Goal: Complete application form

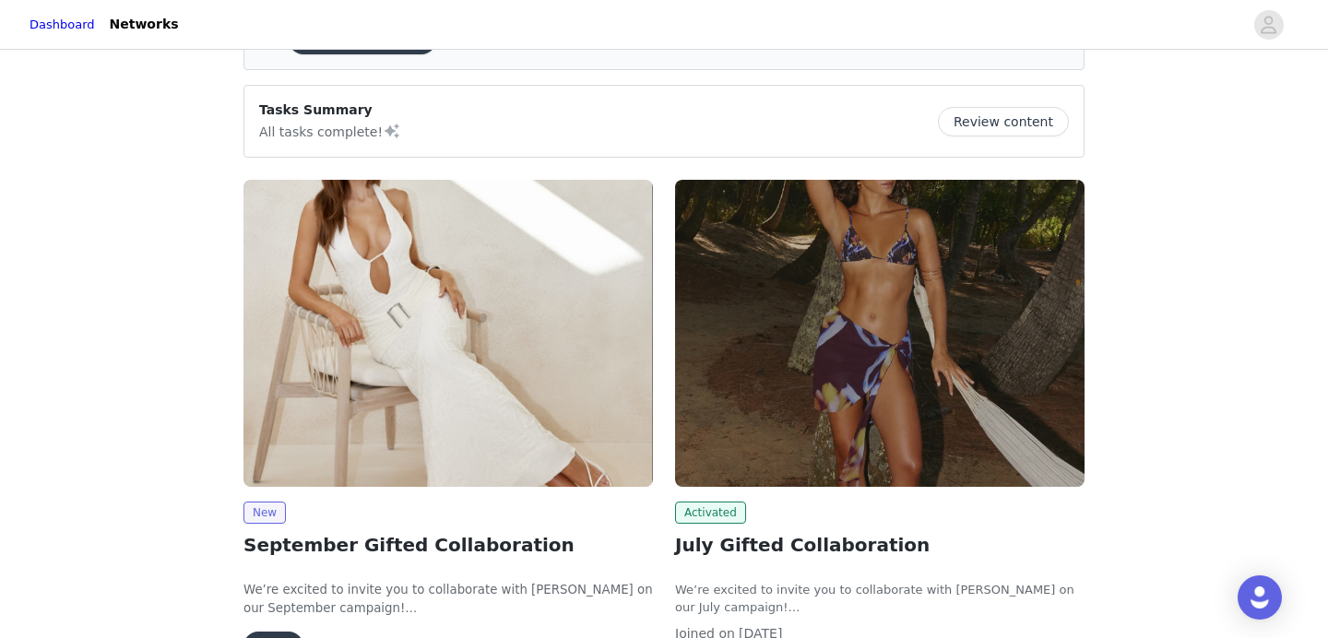
scroll to position [128, 0]
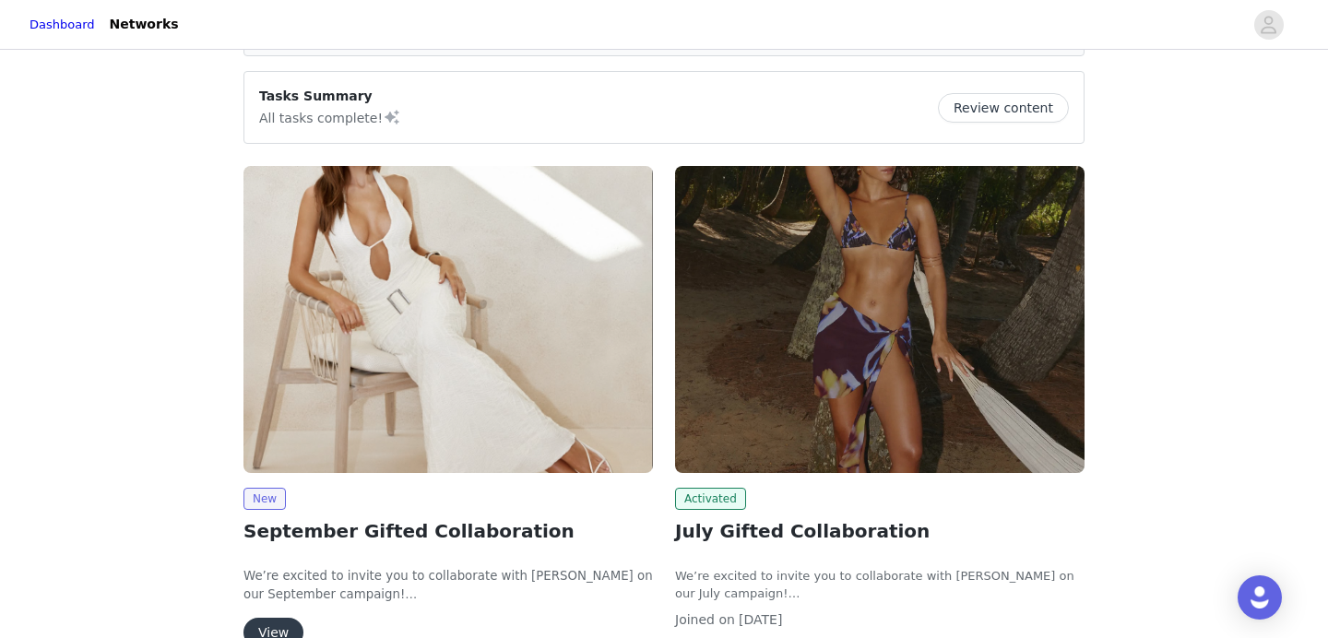
click at [492, 320] on img at bounding box center [448, 319] width 410 height 307
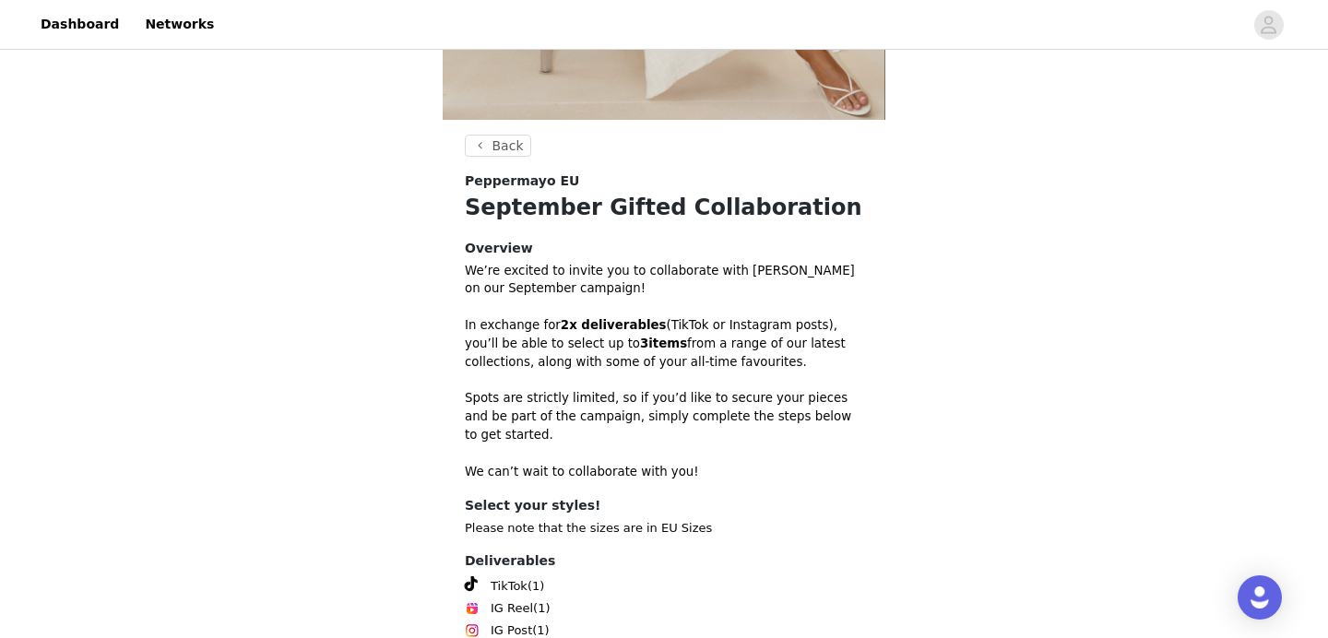
scroll to position [609, 0]
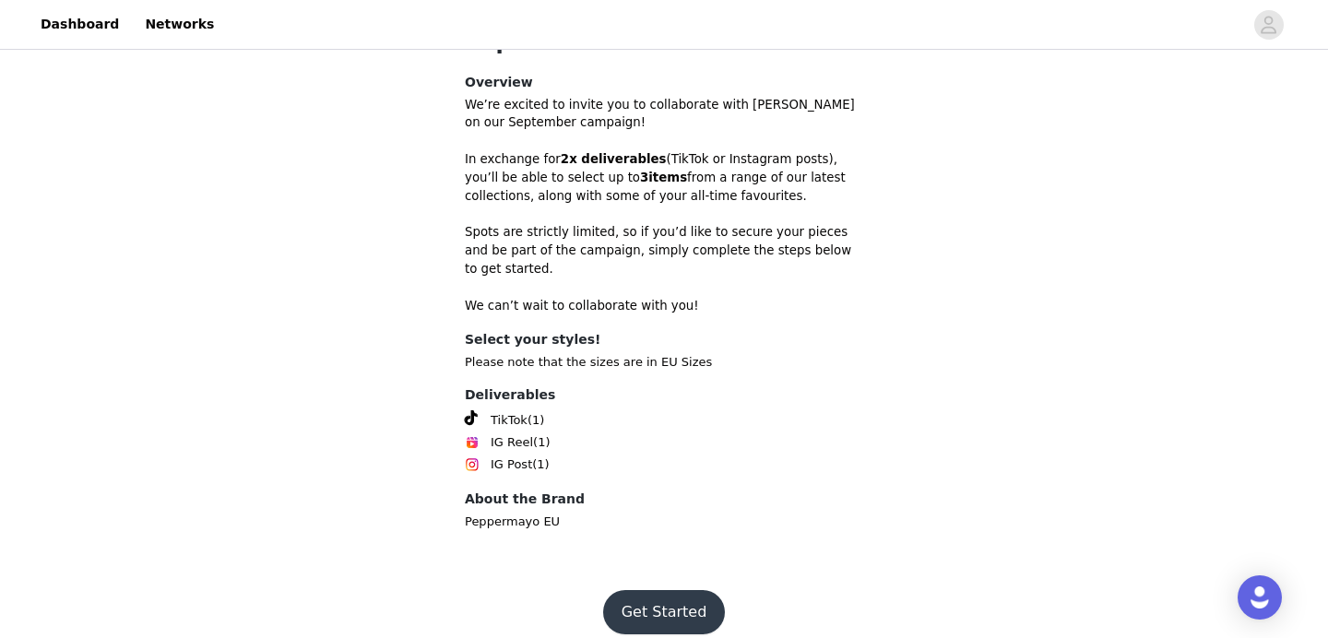
click at [658, 600] on button "Get Started" at bounding box center [664, 612] width 123 height 44
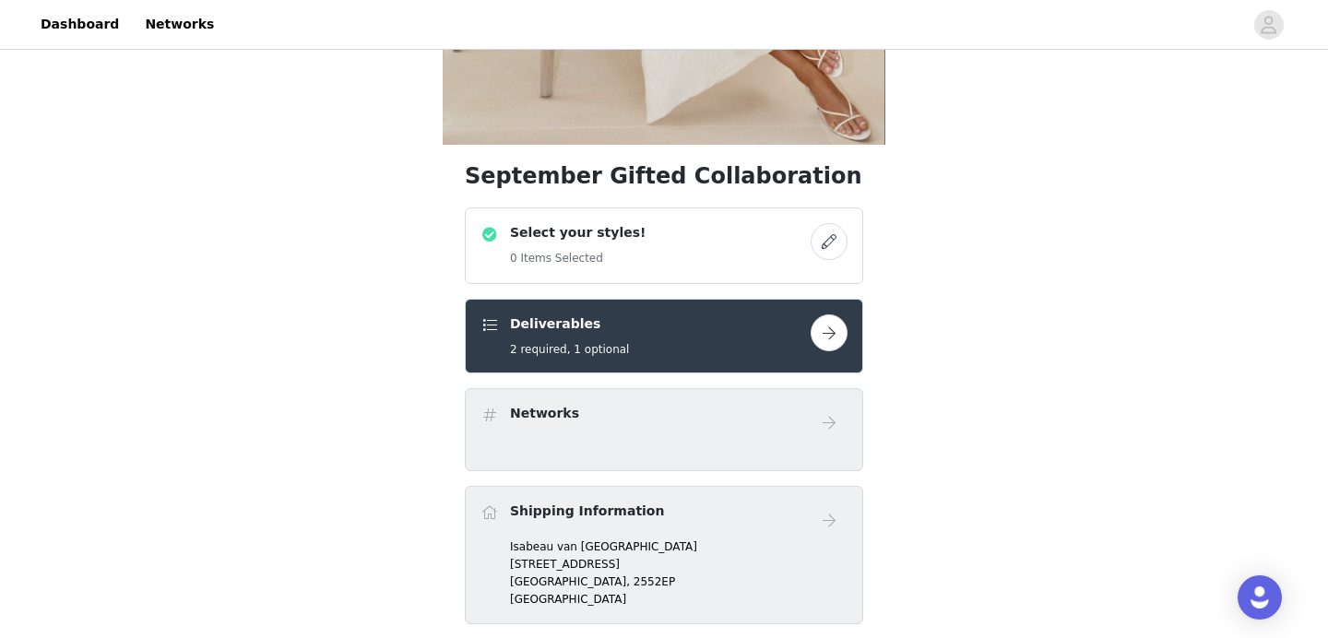
scroll to position [429, 0]
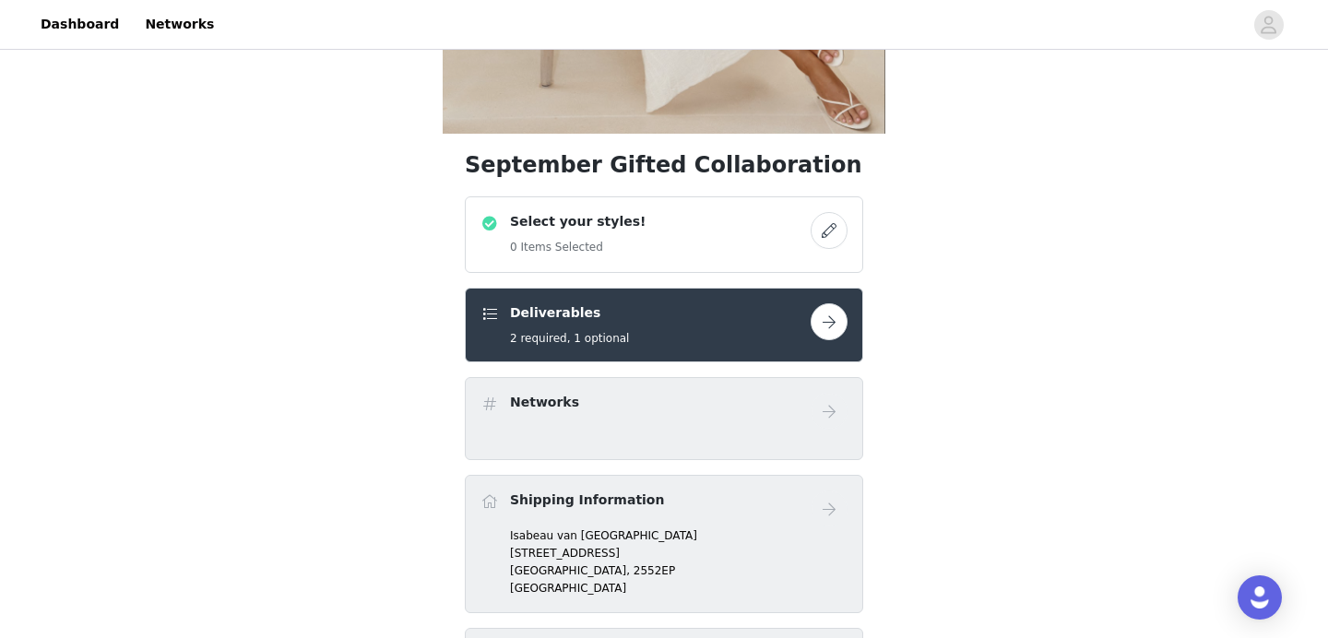
click at [826, 240] on button "button" at bounding box center [829, 230] width 37 height 37
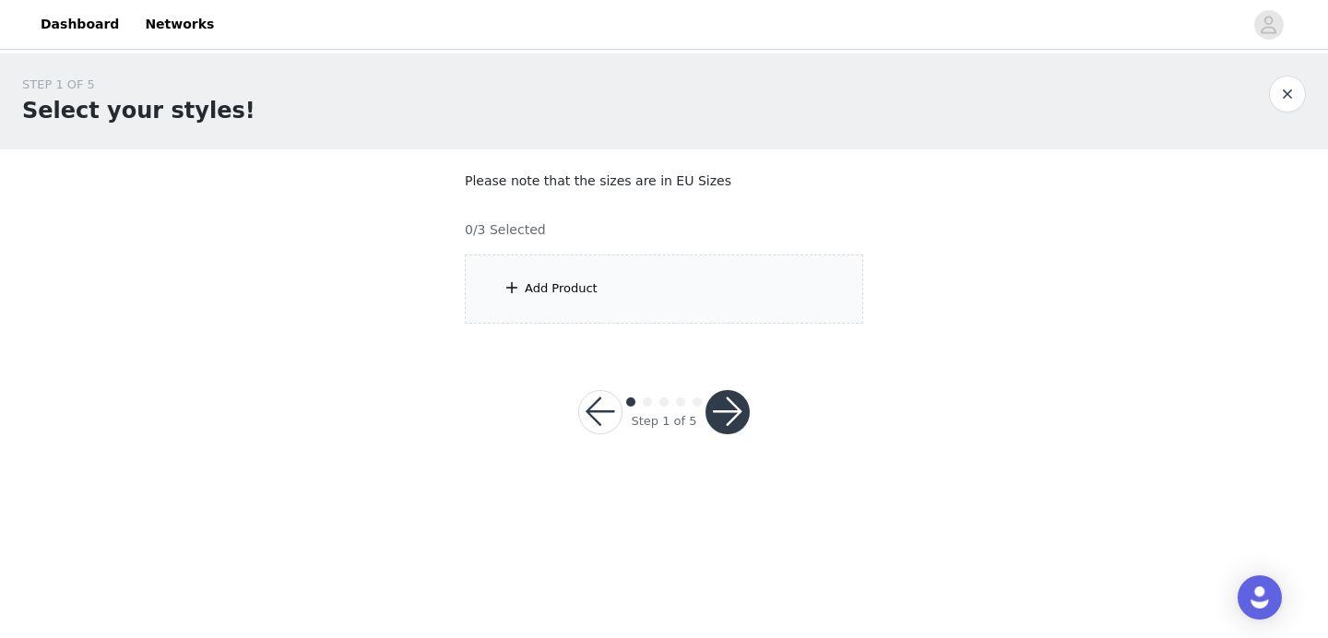
click at [623, 290] on div "Add Product" at bounding box center [664, 289] width 398 height 69
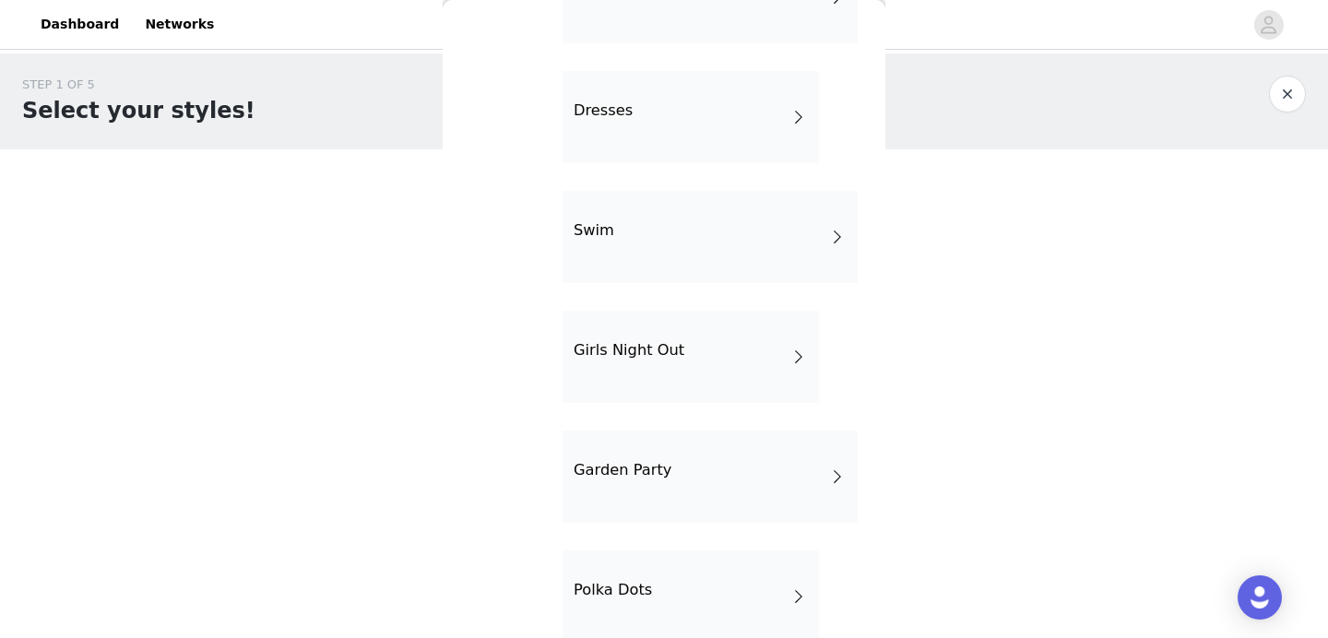
scroll to position [533, 0]
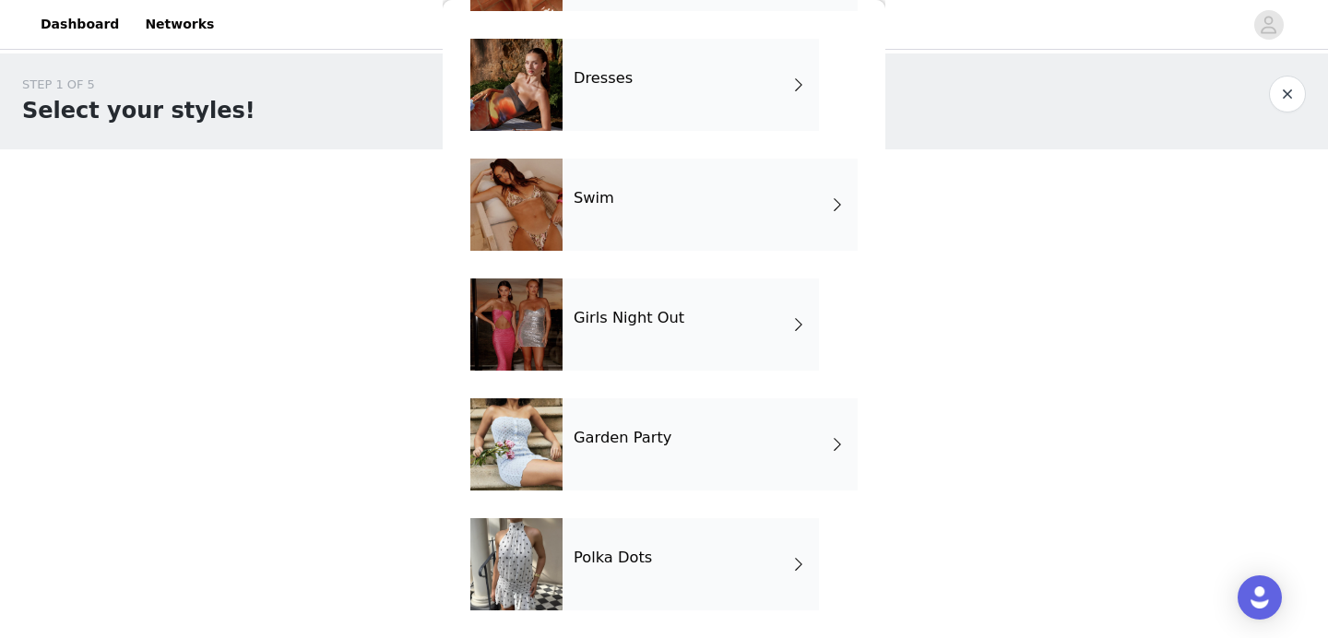
click at [655, 536] on div "Polka Dots" at bounding box center [691, 564] width 256 height 92
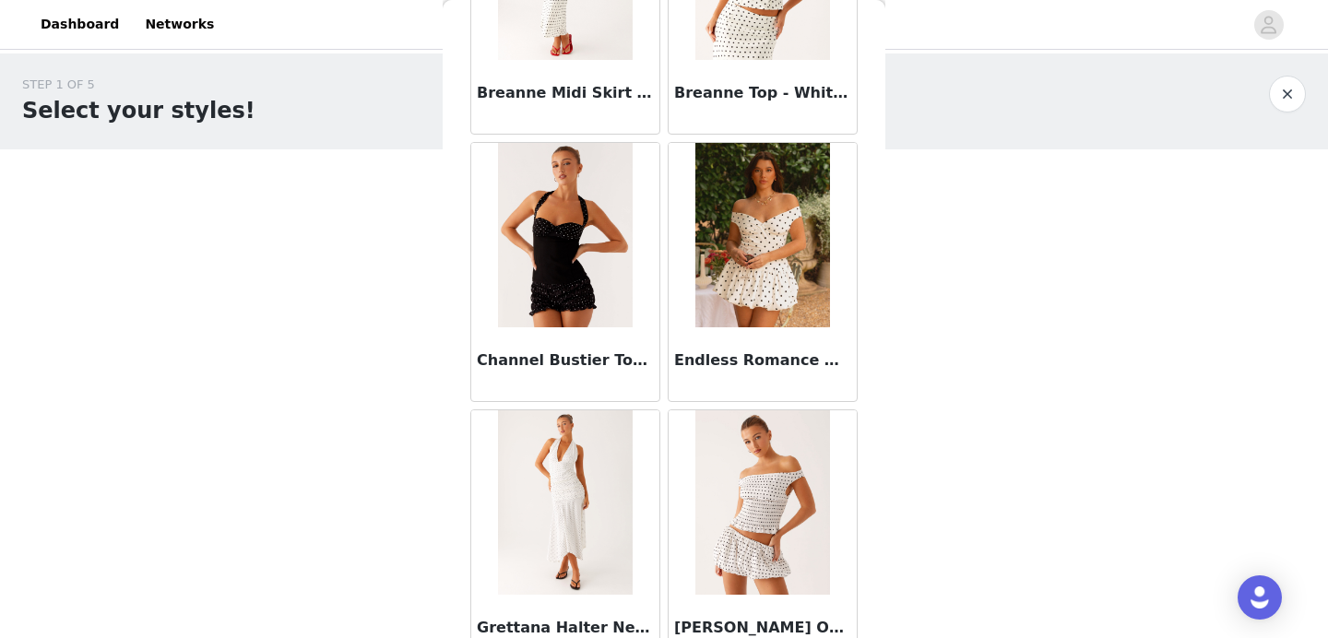
scroll to position [1320, 0]
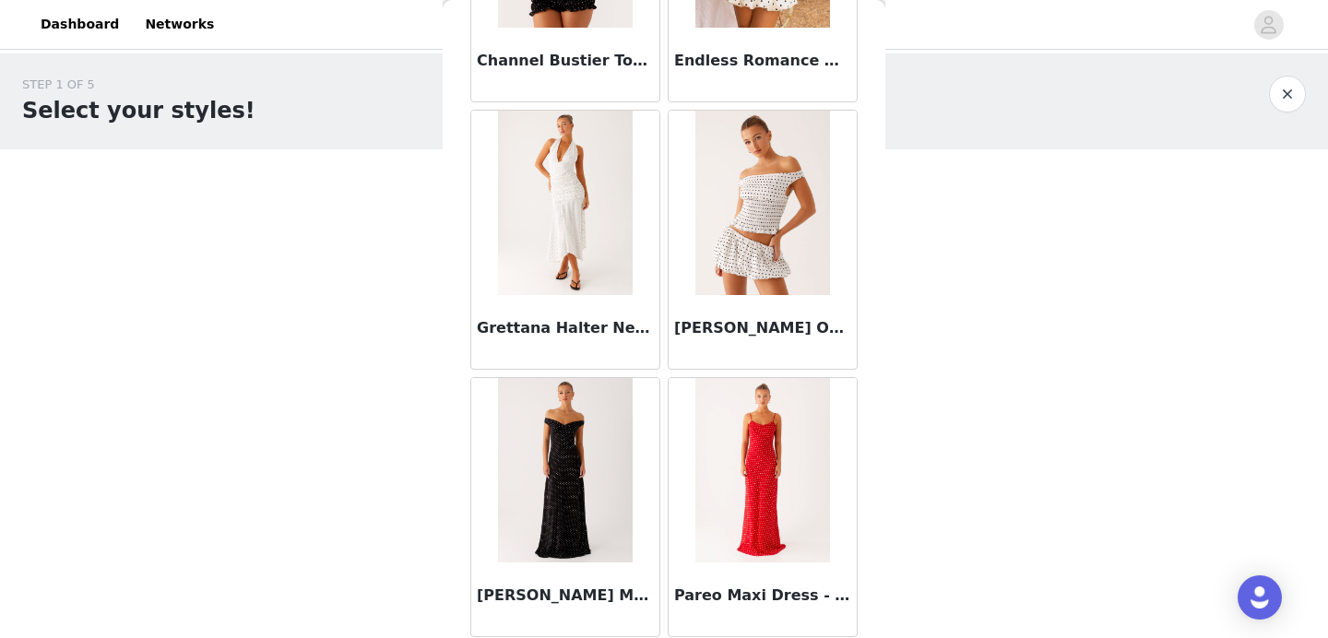
click at [778, 225] on img at bounding box center [762, 203] width 134 height 184
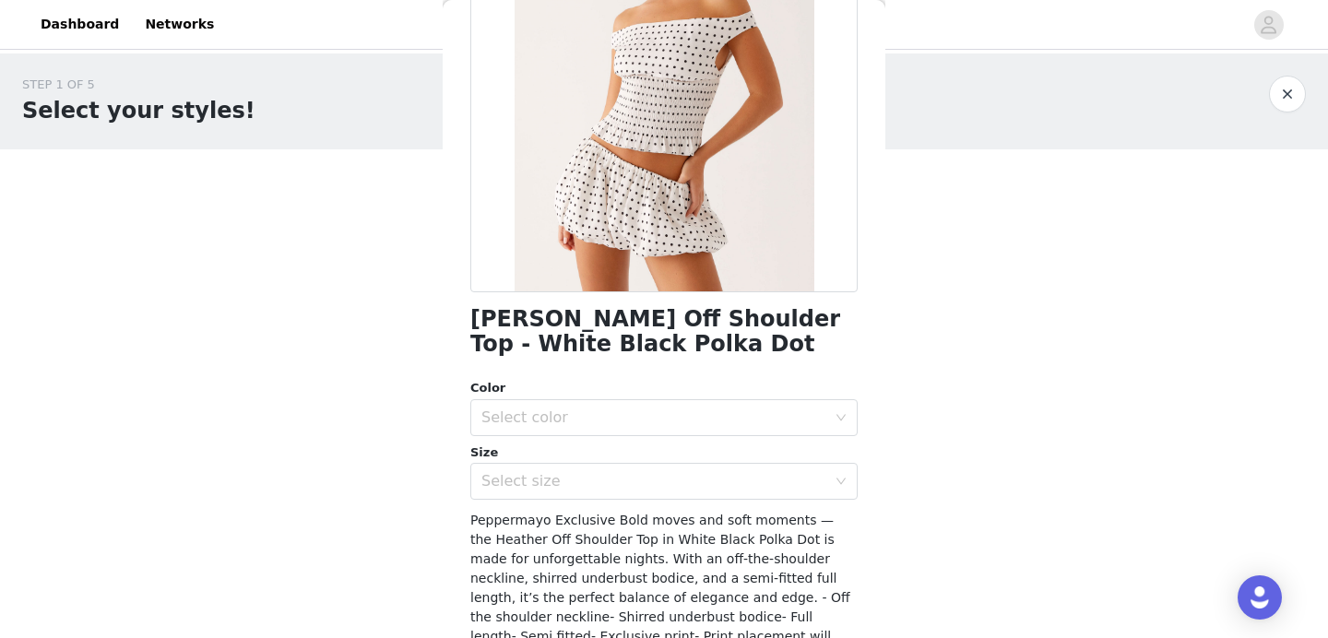
scroll to position [216, 0]
click at [691, 441] on div "Color Select color Size Select size" at bounding box center [663, 438] width 387 height 121
click at [689, 421] on div "Select color" at bounding box center [653, 417] width 345 height 18
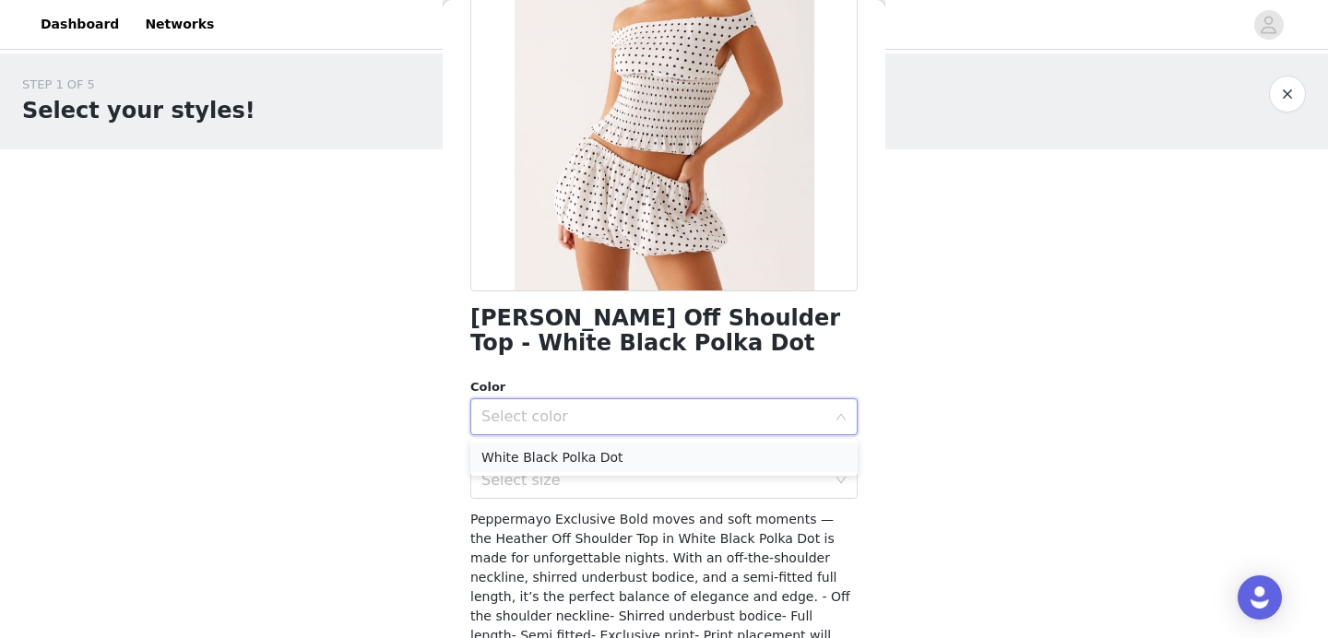
click at [626, 452] on li "White Black Polka Dot" at bounding box center [663, 458] width 387 height 30
click at [610, 490] on div "Select size" at bounding box center [657, 480] width 353 height 35
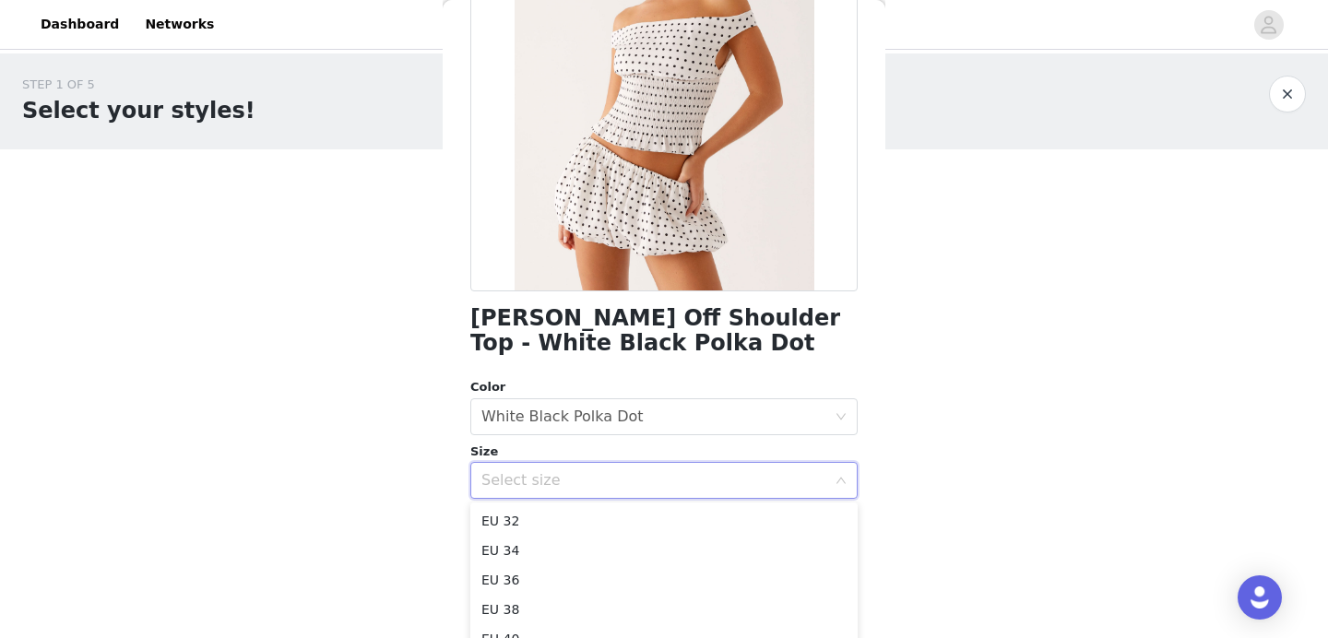
scroll to position [220, 0]
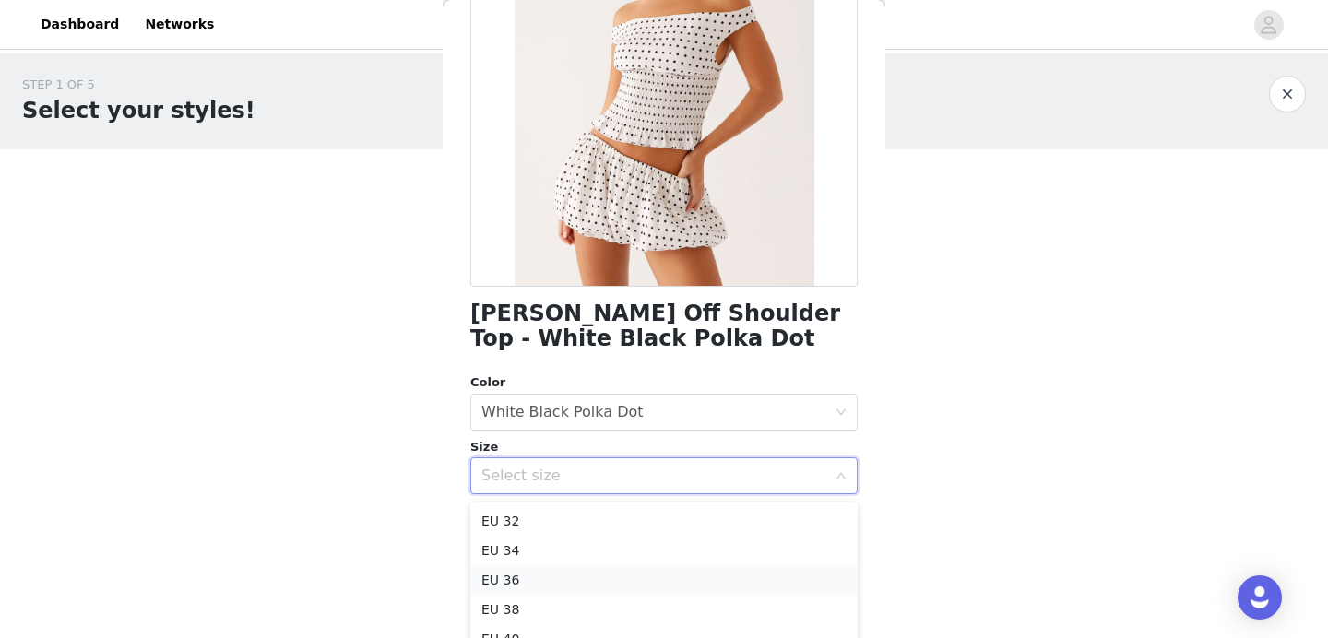
click at [686, 569] on li "EU 36" at bounding box center [663, 580] width 387 height 30
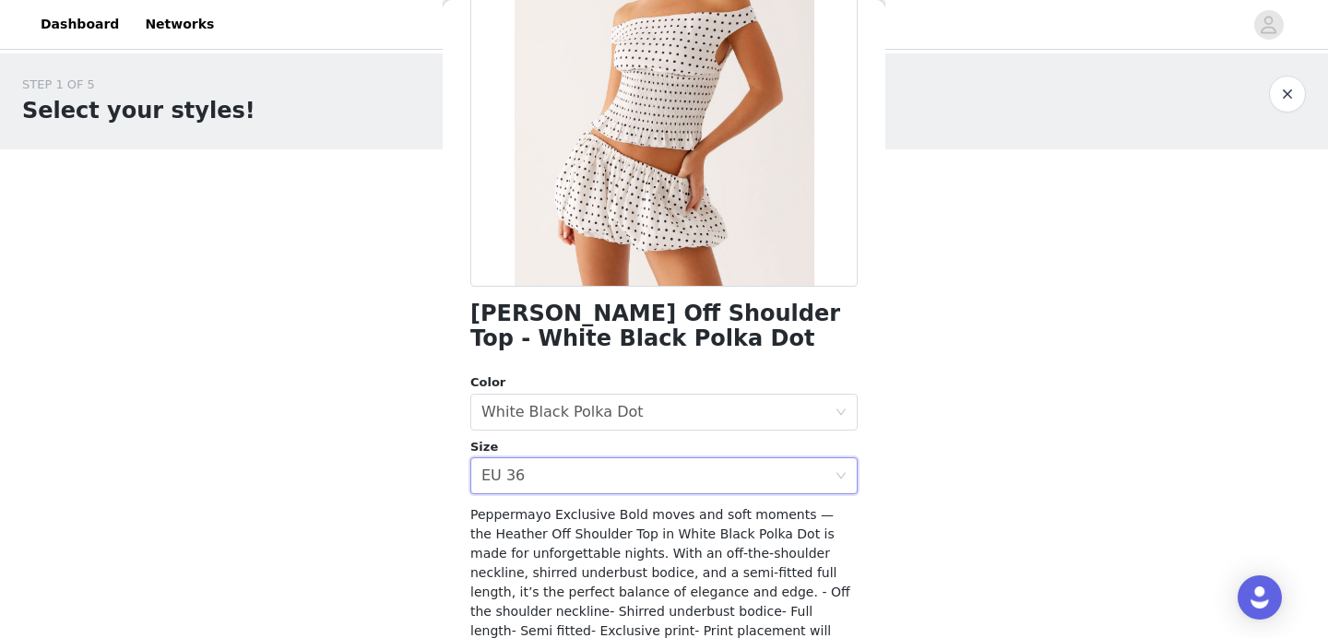
scroll to position [378, 0]
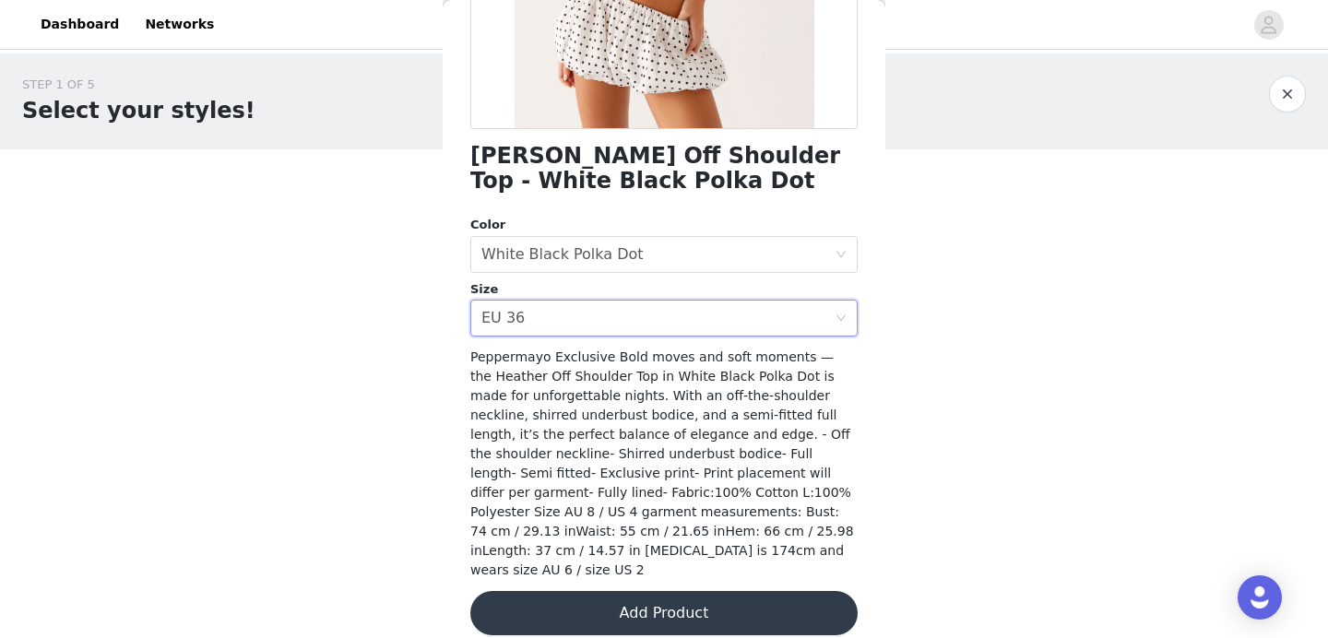
click at [703, 591] on button "Add Product" at bounding box center [663, 613] width 387 height 44
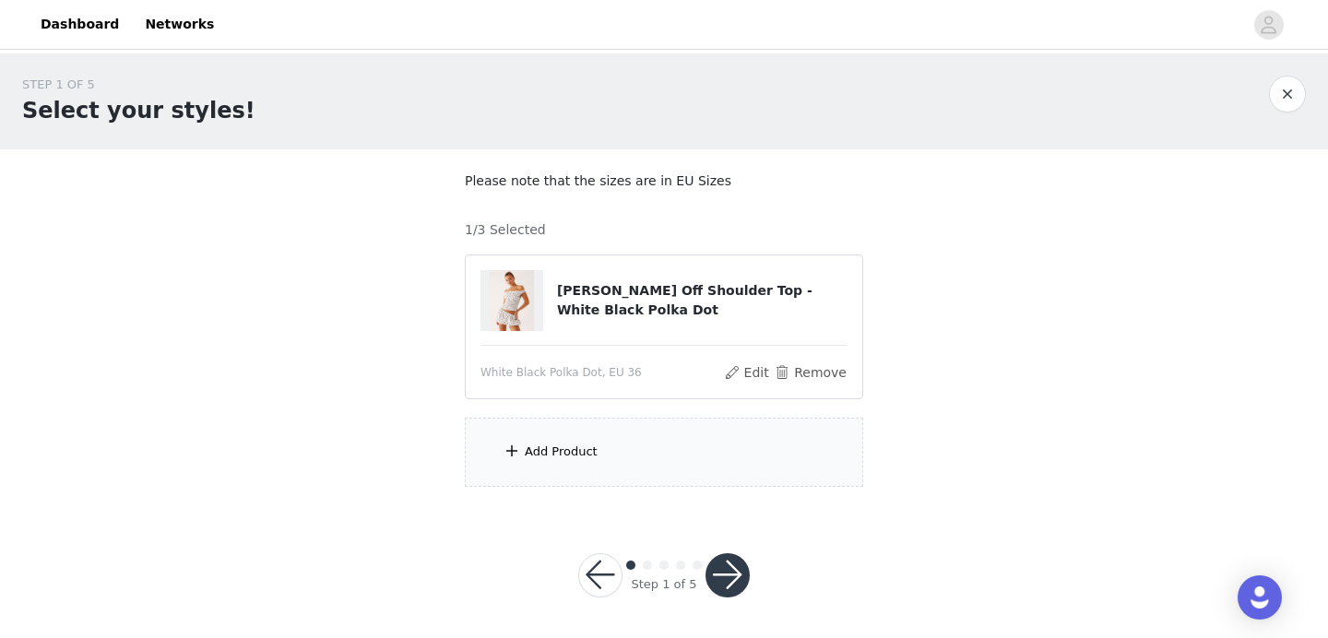
click at [649, 454] on div "Add Product" at bounding box center [664, 452] width 398 height 69
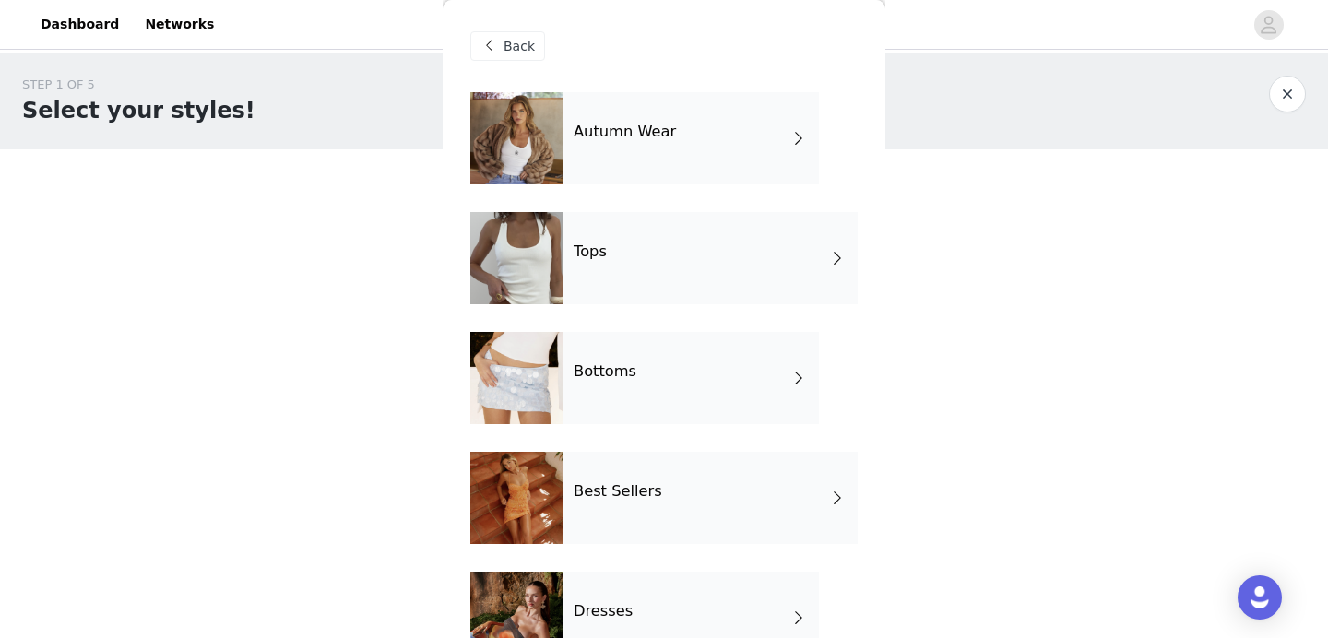
click at [623, 143] on div "Autumn Wear" at bounding box center [691, 138] width 256 height 92
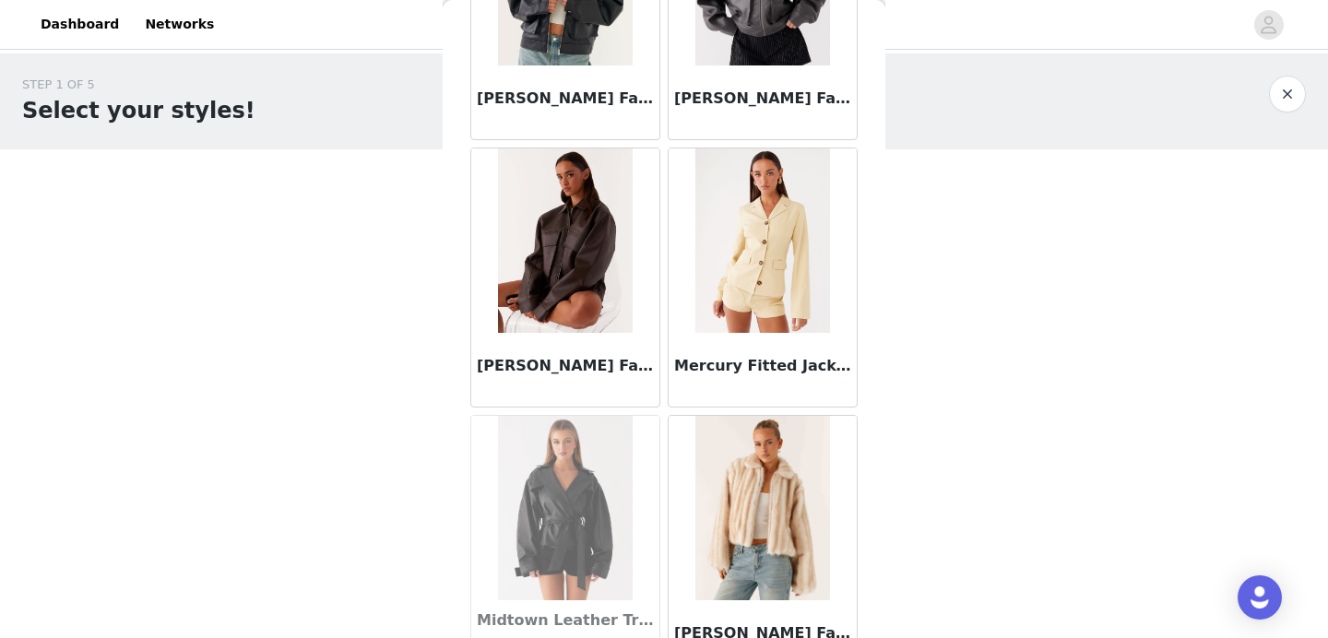
scroll to position [1556, 0]
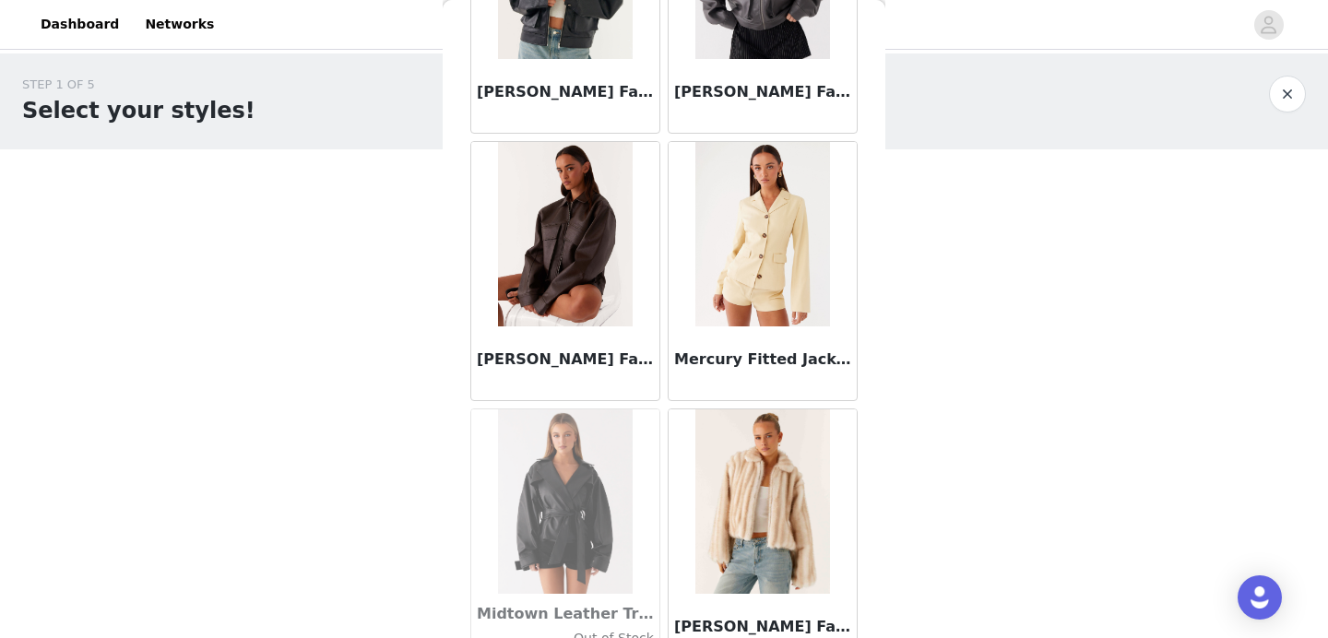
click at [589, 208] on img at bounding box center [565, 234] width 134 height 184
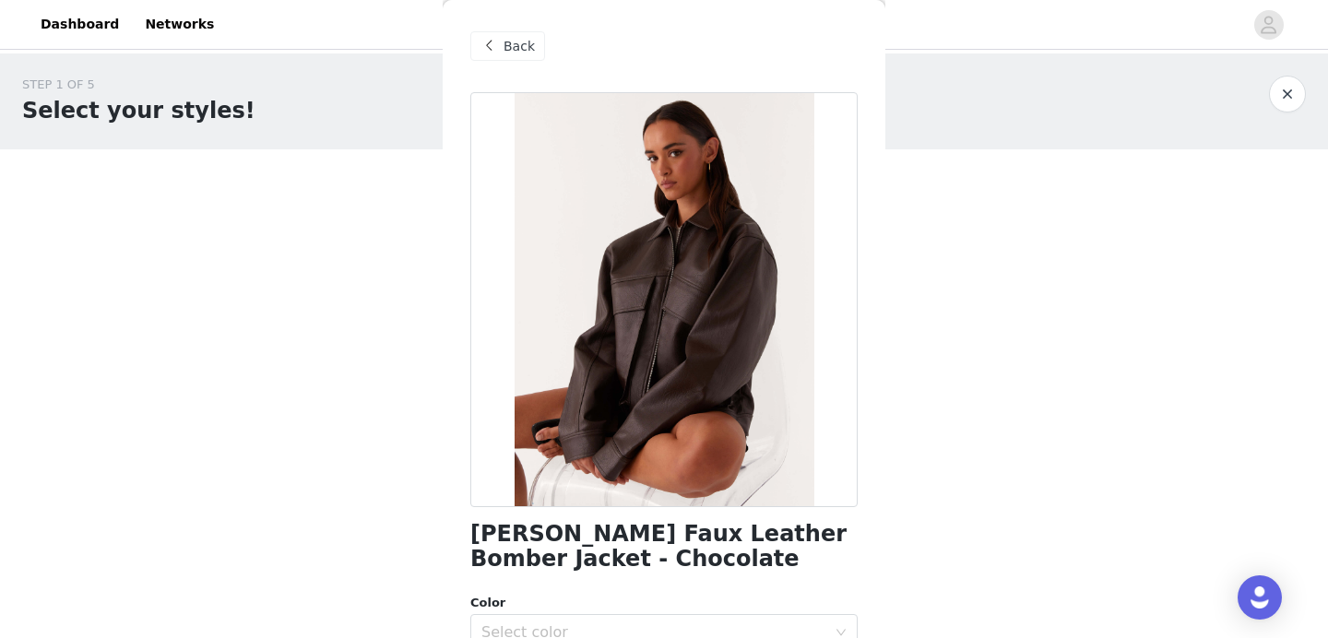
scroll to position [289, 0]
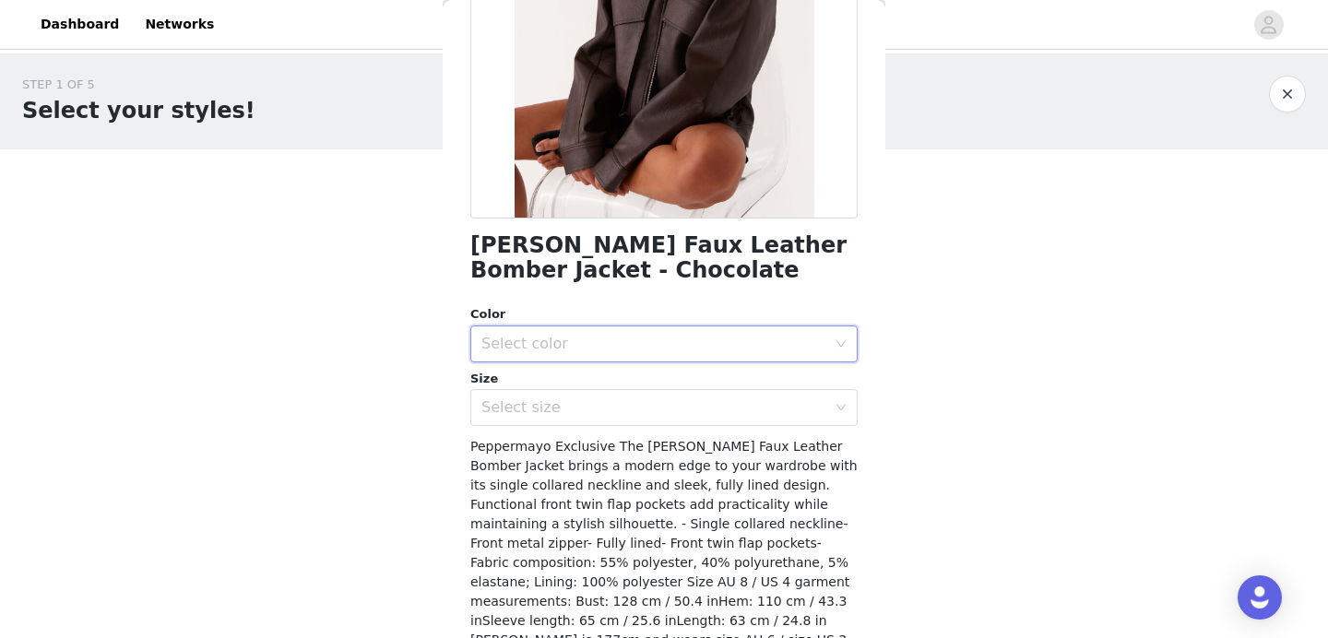
click at [621, 354] on div "Select color" at bounding box center [657, 344] width 353 height 35
click at [617, 373] on li "Chocolate" at bounding box center [663, 385] width 387 height 30
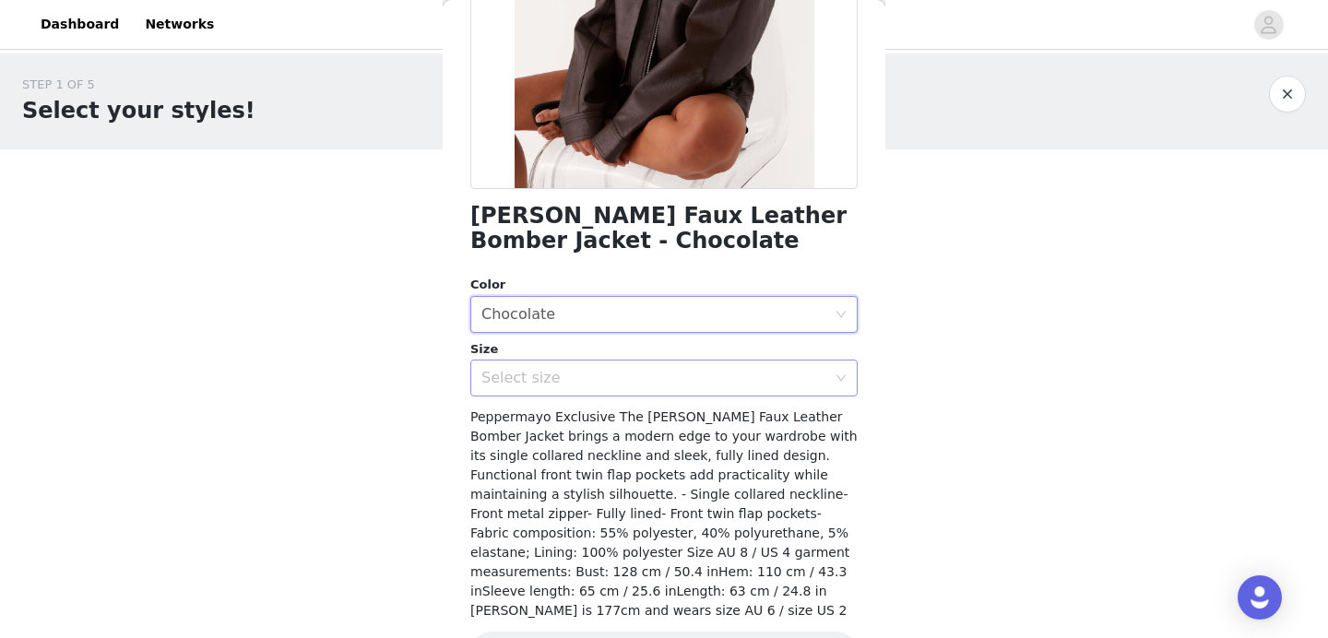
scroll to position [321, 0]
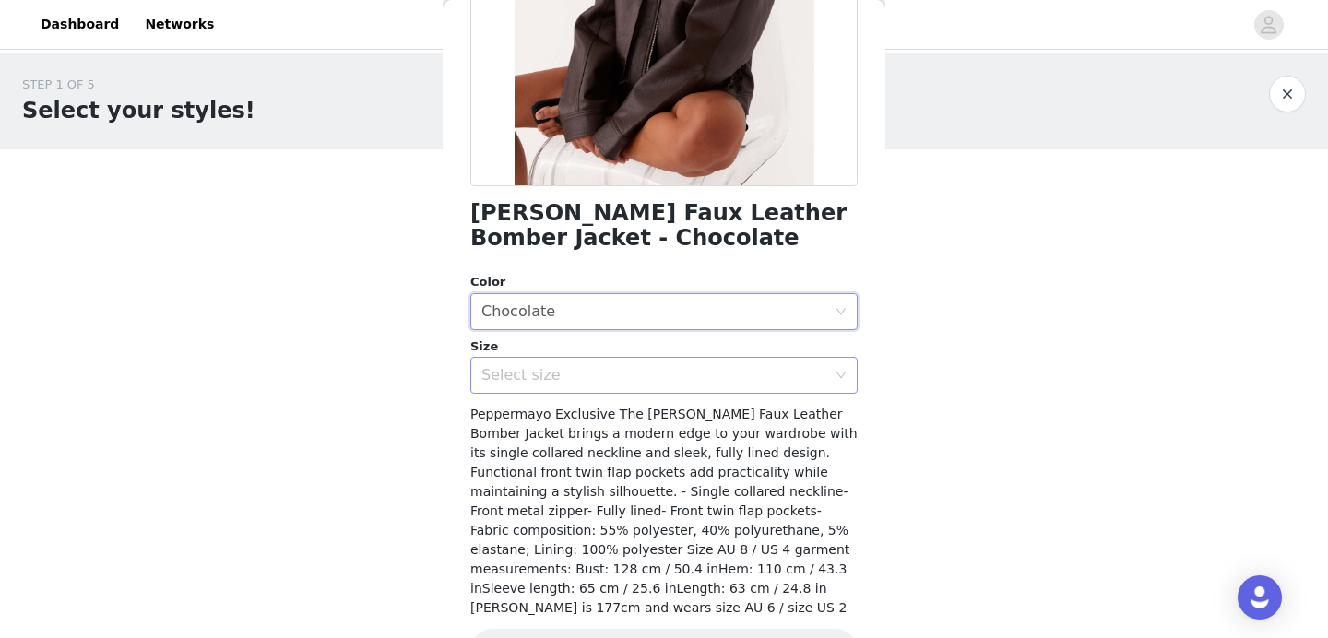
click at [618, 362] on div "Select size" at bounding box center [657, 375] width 353 height 35
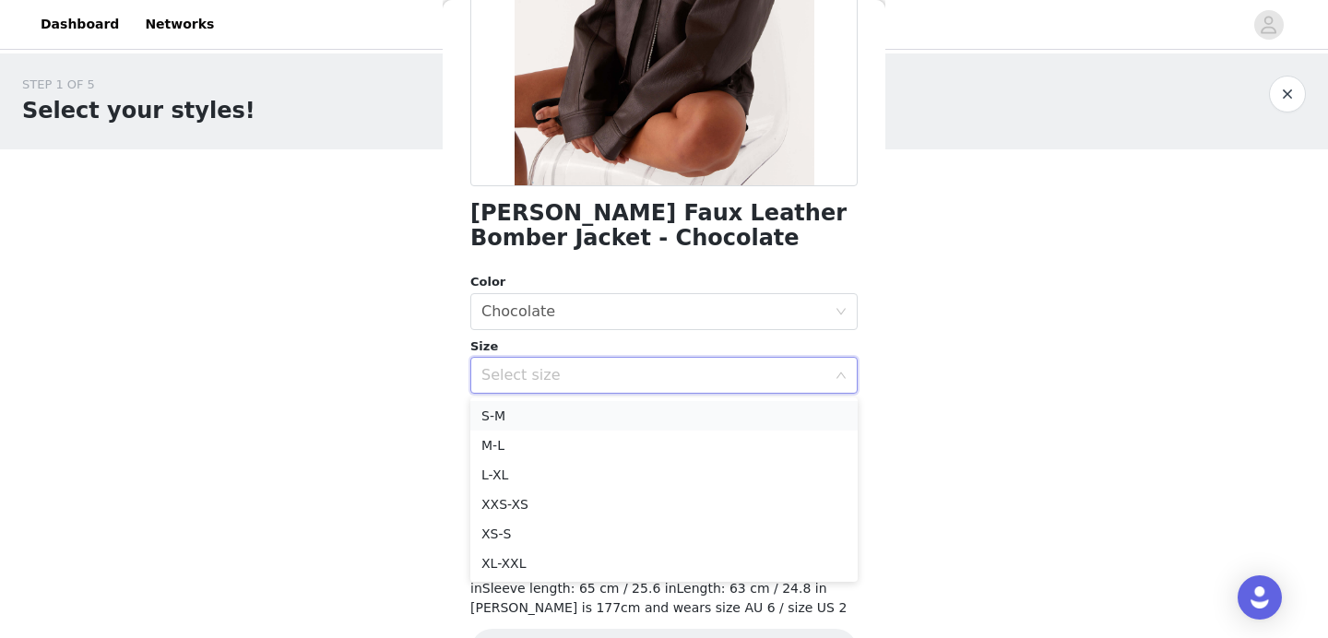
click at [582, 422] on li "S-M" at bounding box center [663, 416] width 387 height 30
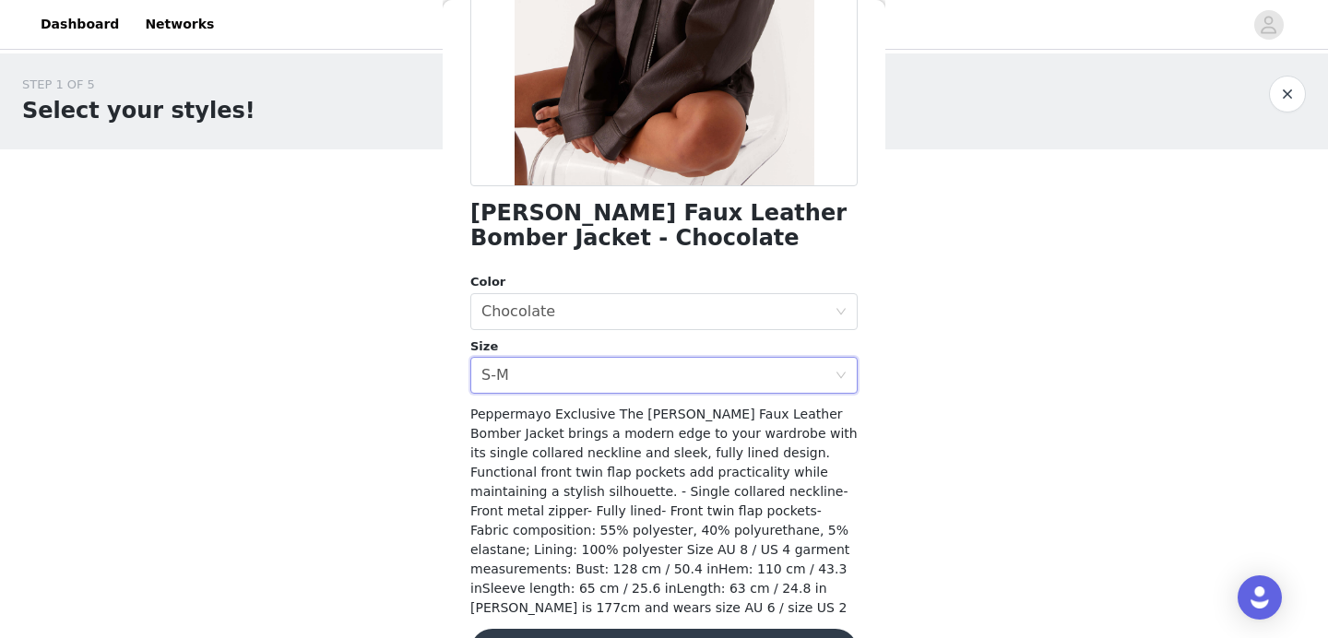
scroll to position [359, 0]
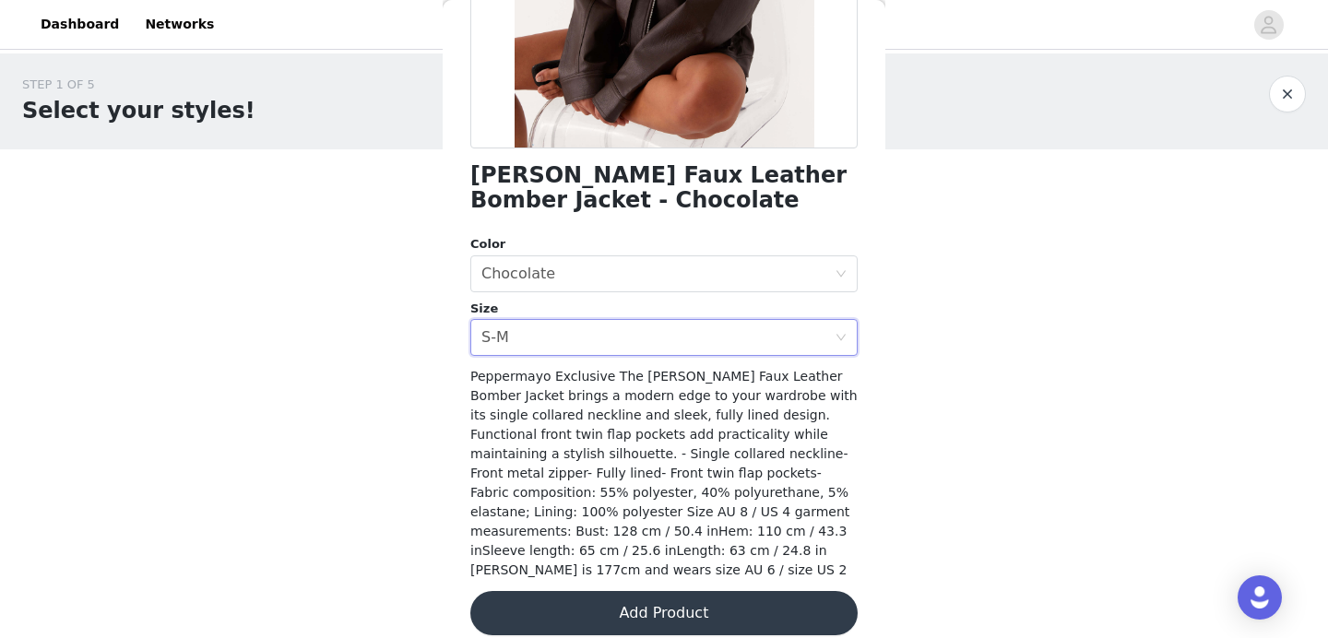
click at [597, 595] on button "Add Product" at bounding box center [663, 613] width 387 height 44
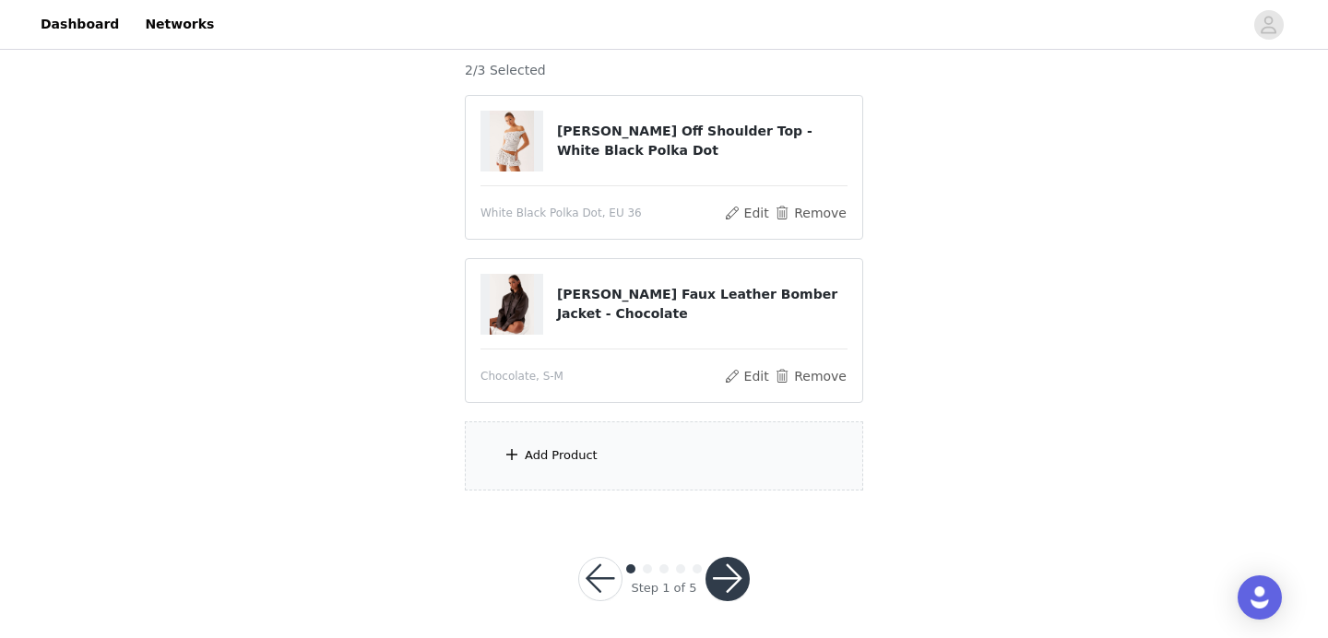
scroll to position [166, 0]
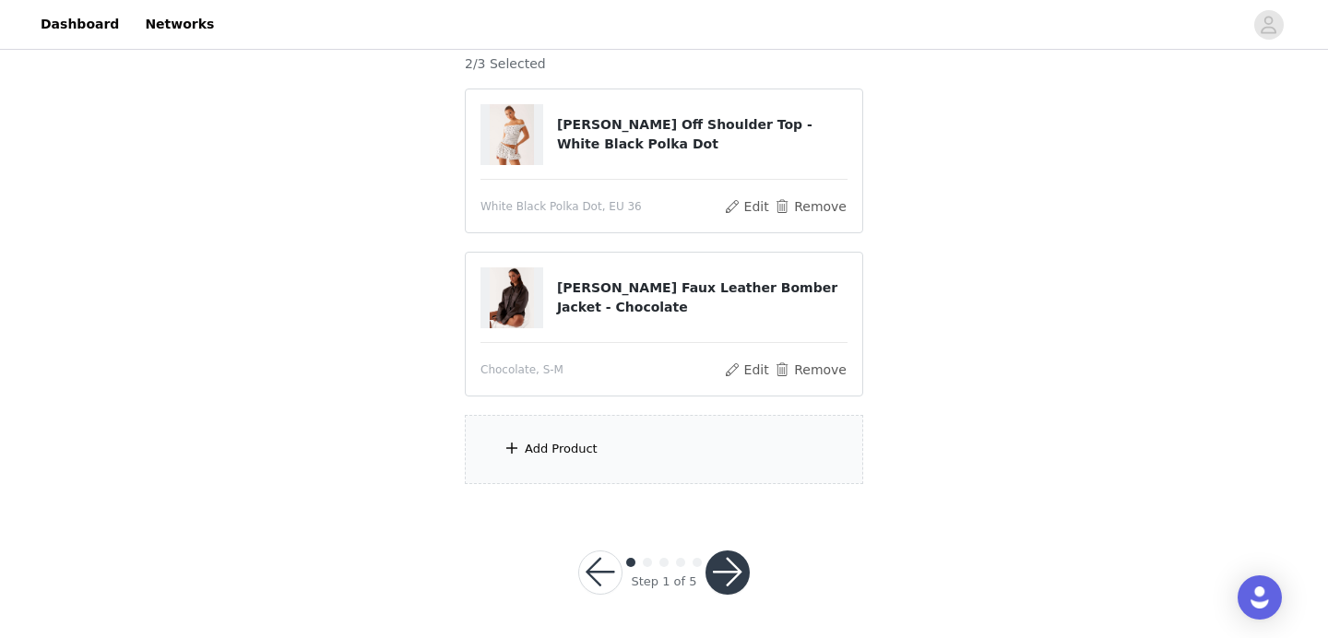
click at [589, 447] on div "Add Product" at bounding box center [561, 449] width 73 height 18
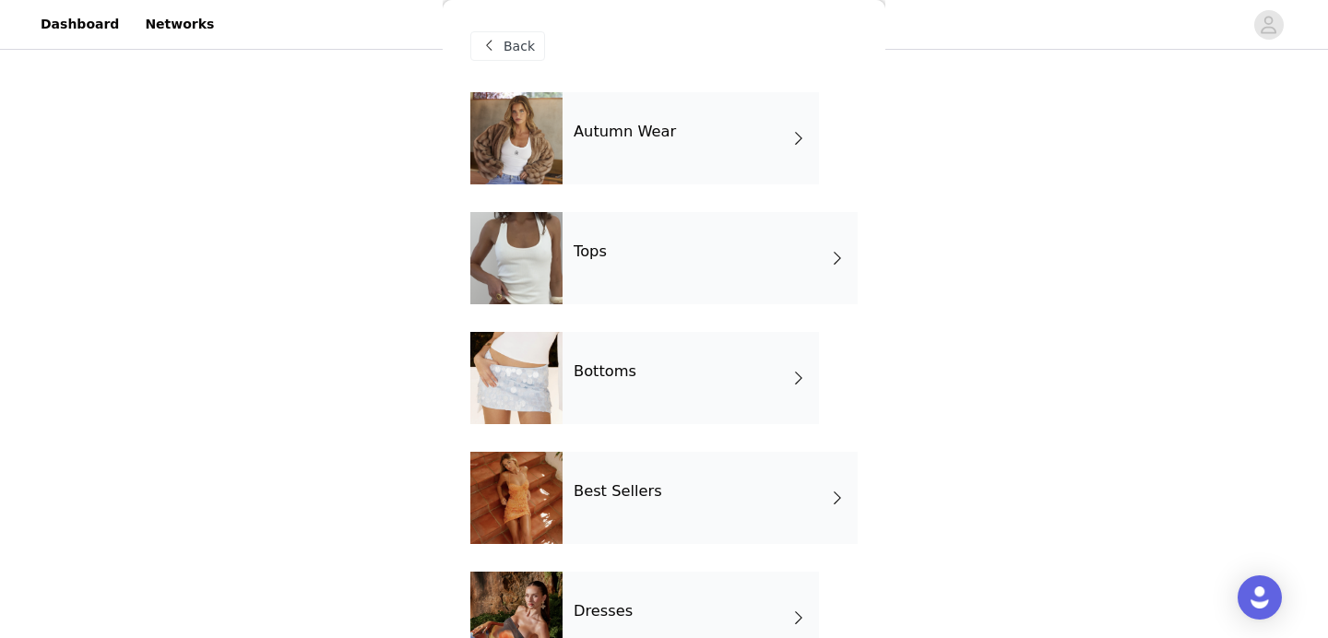
click at [633, 137] on h4 "Autumn Wear" at bounding box center [625, 132] width 102 height 17
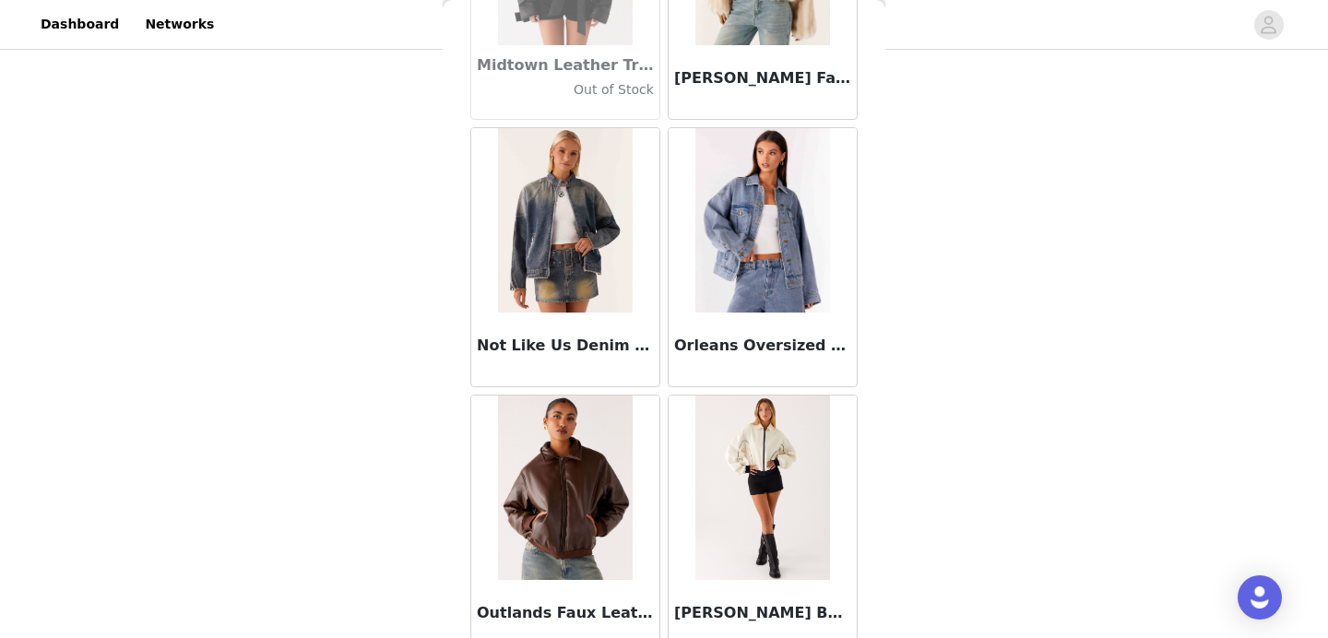
scroll to position [2184, 0]
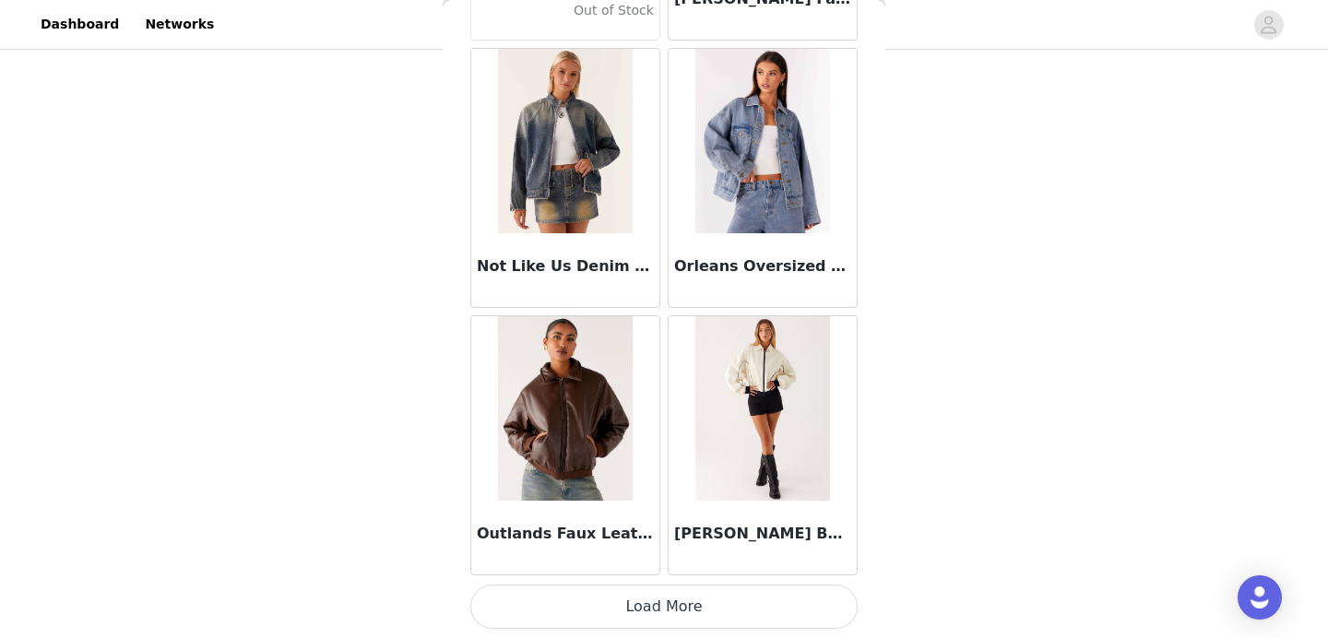
click at [650, 607] on button "Load More" at bounding box center [663, 607] width 387 height 44
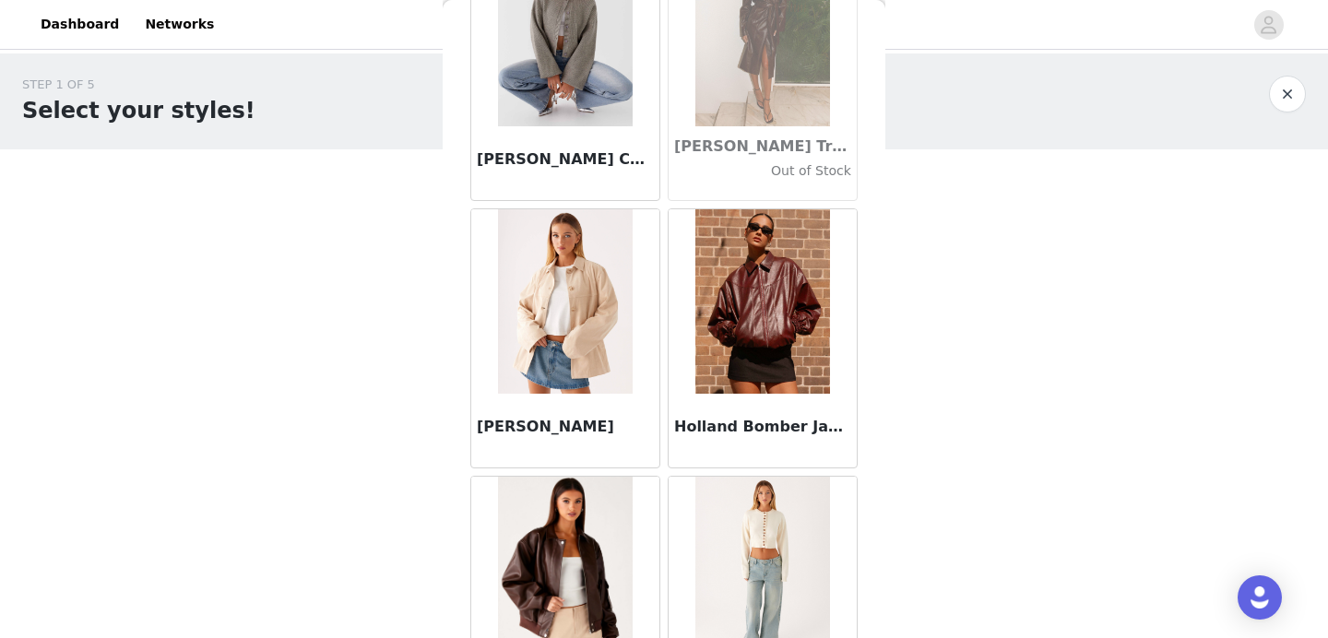
scroll to position [0, 0]
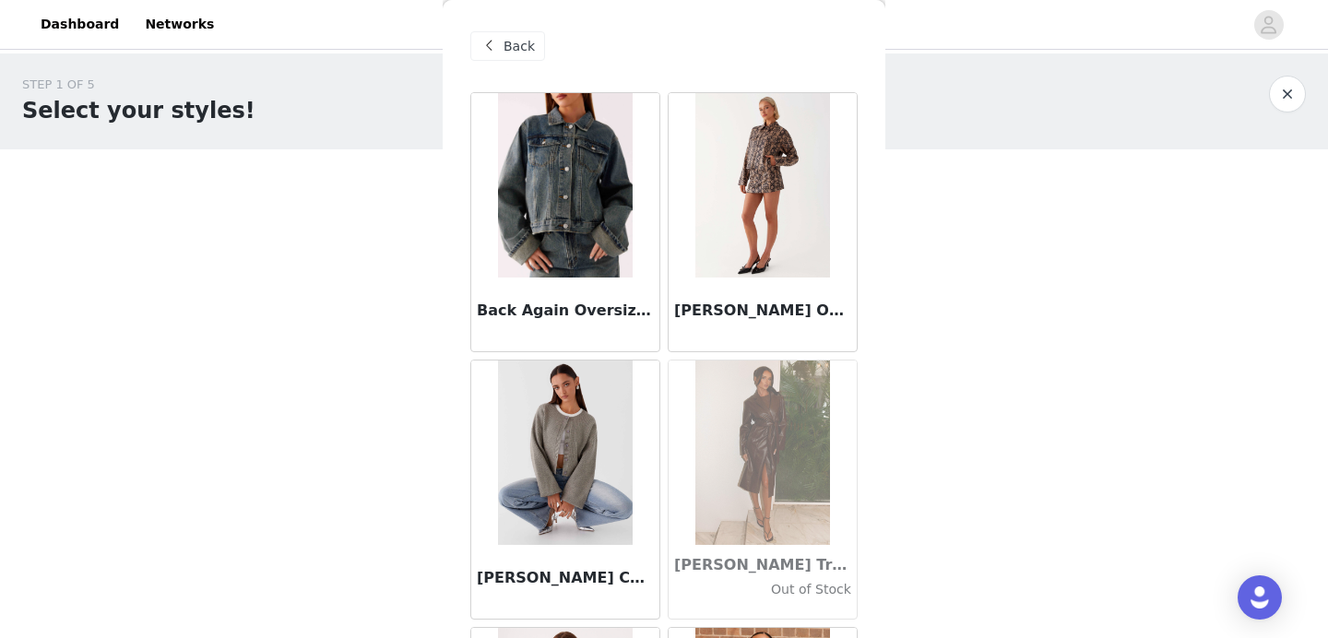
click at [510, 53] on span "Back" at bounding box center [519, 46] width 31 height 19
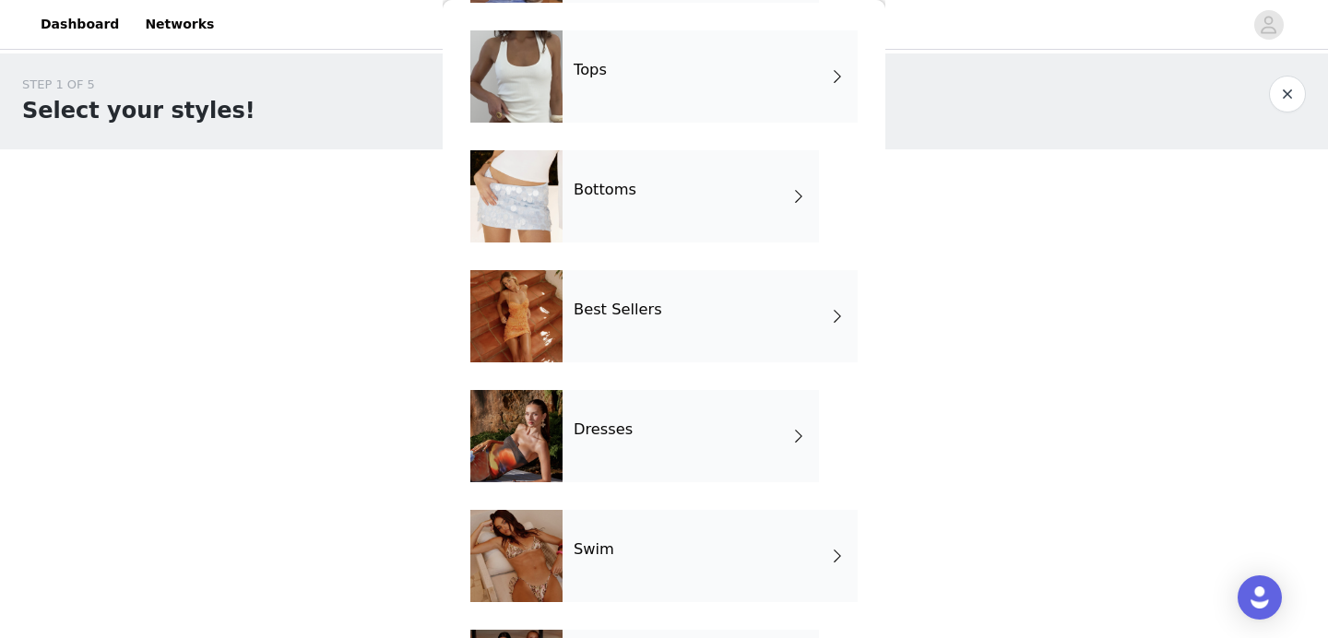
scroll to position [183, 0]
click at [636, 428] on div "Dresses" at bounding box center [691, 435] width 256 height 92
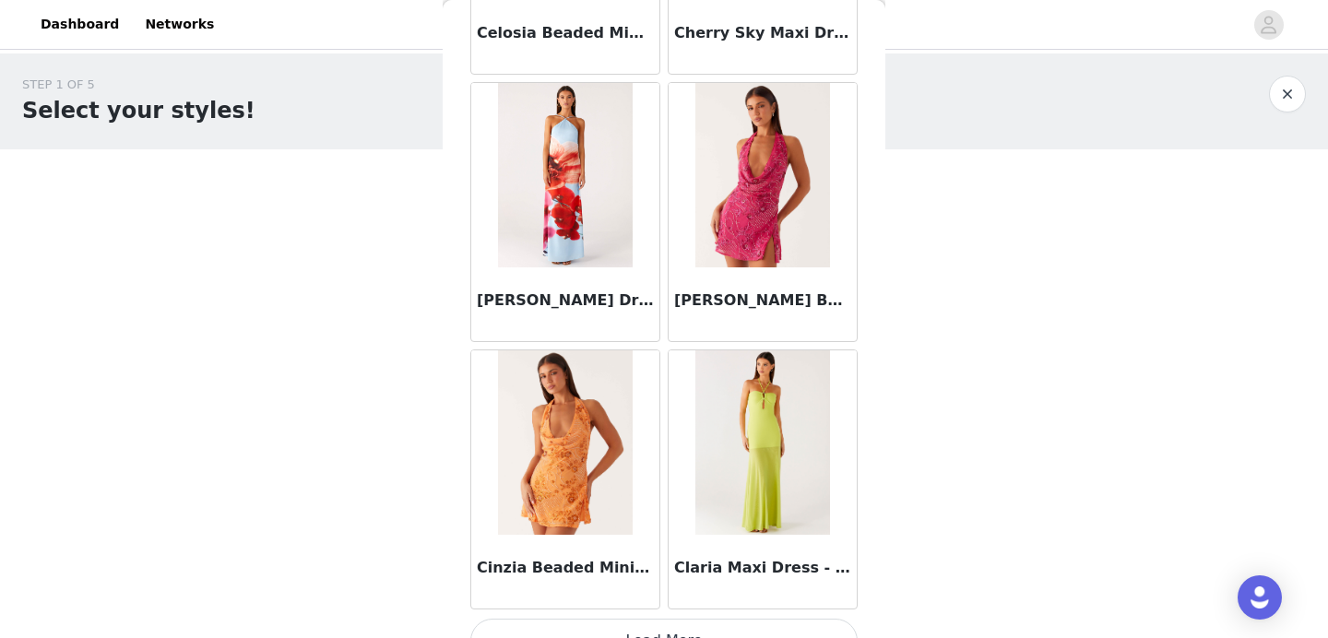
scroll to position [2184, 0]
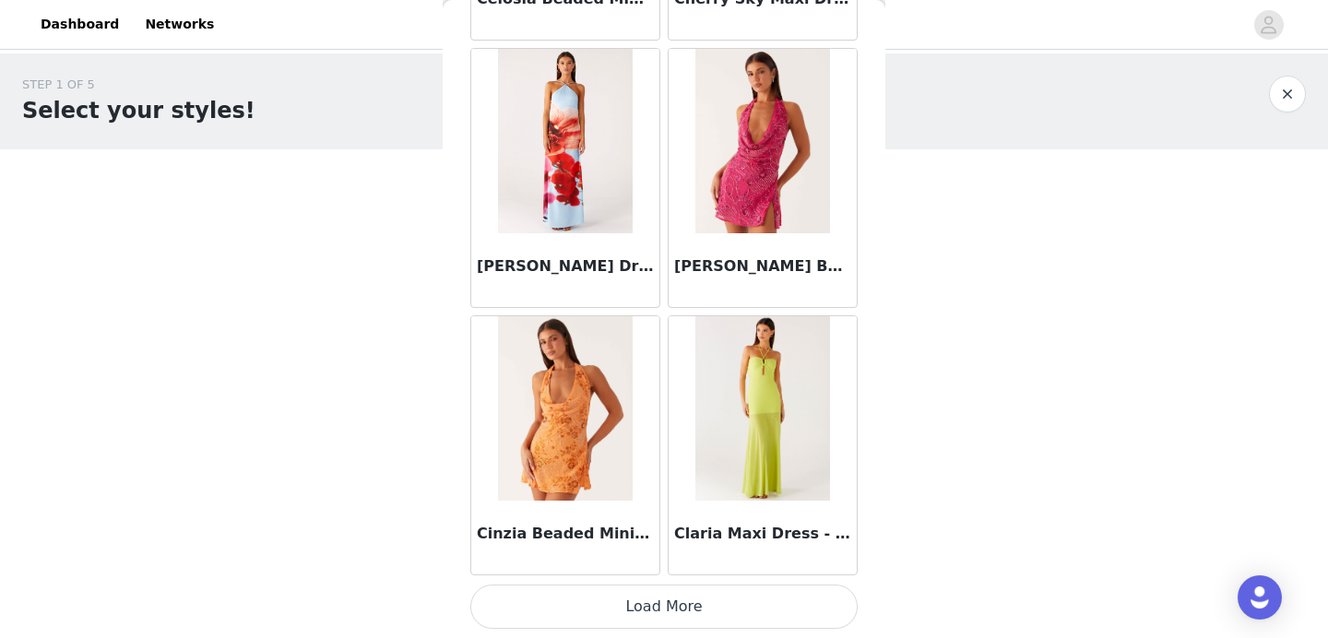
click at [605, 615] on button "Load More" at bounding box center [663, 607] width 387 height 44
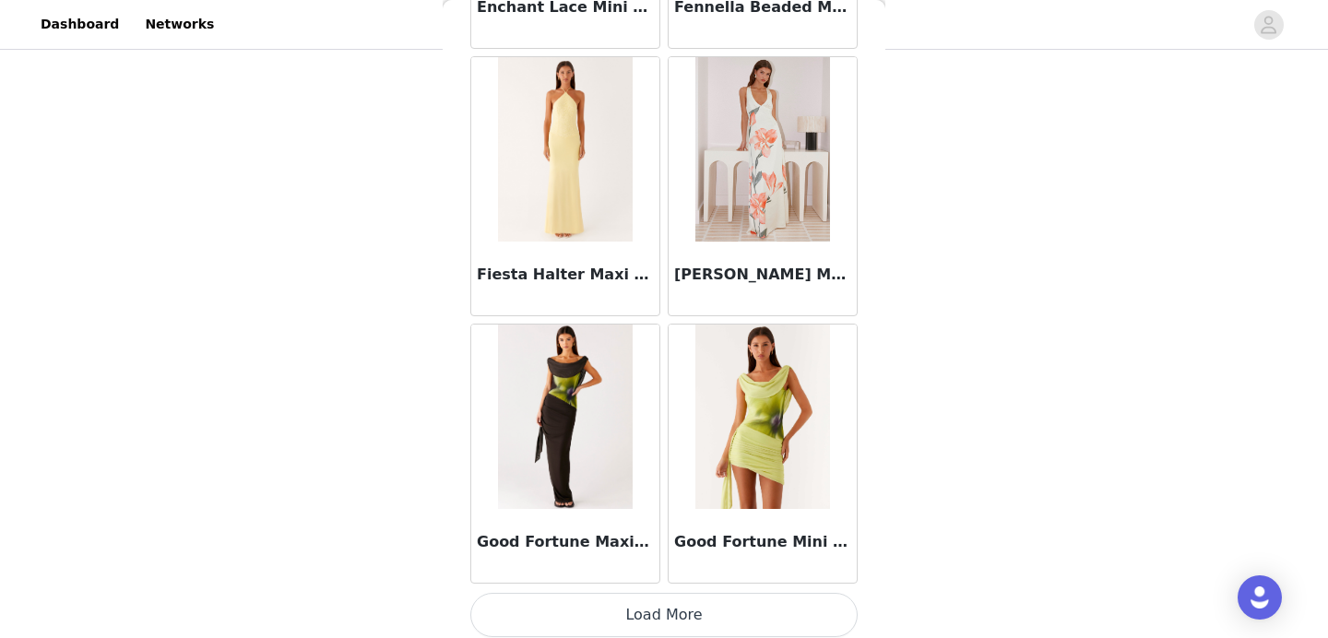
scroll to position [4859, 0]
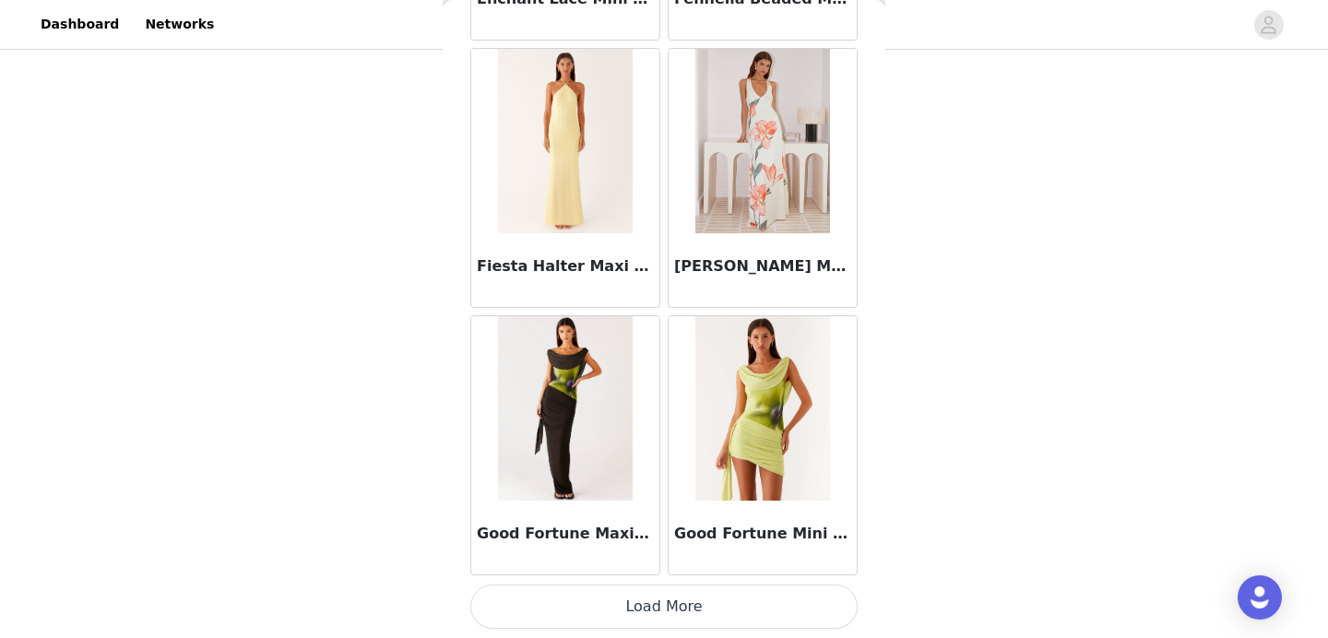
click at [635, 620] on button "Load More" at bounding box center [663, 607] width 387 height 44
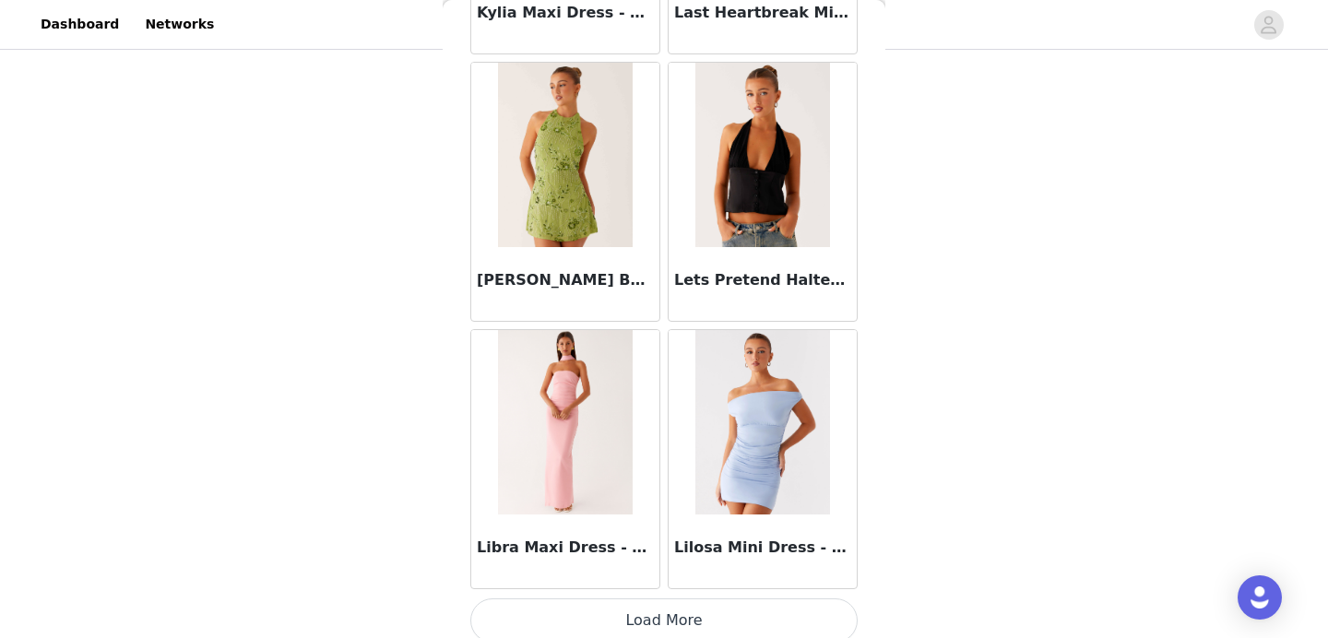
scroll to position [7534, 0]
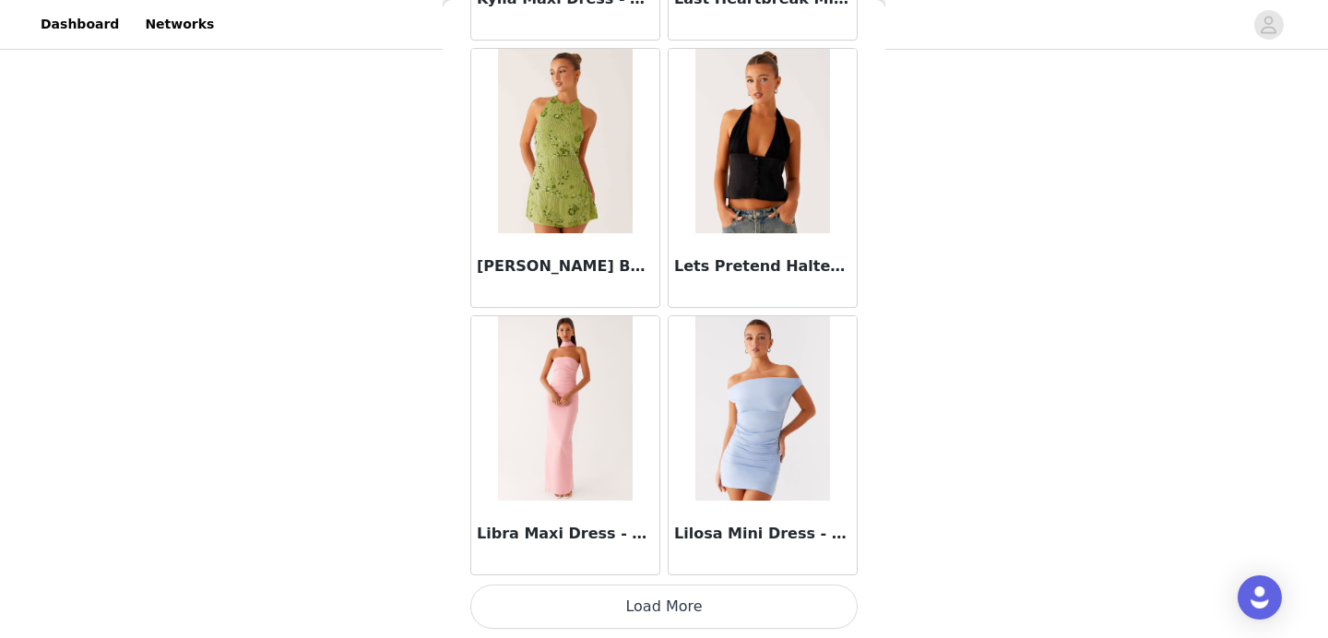
click at [608, 608] on button "Load More" at bounding box center [663, 607] width 387 height 44
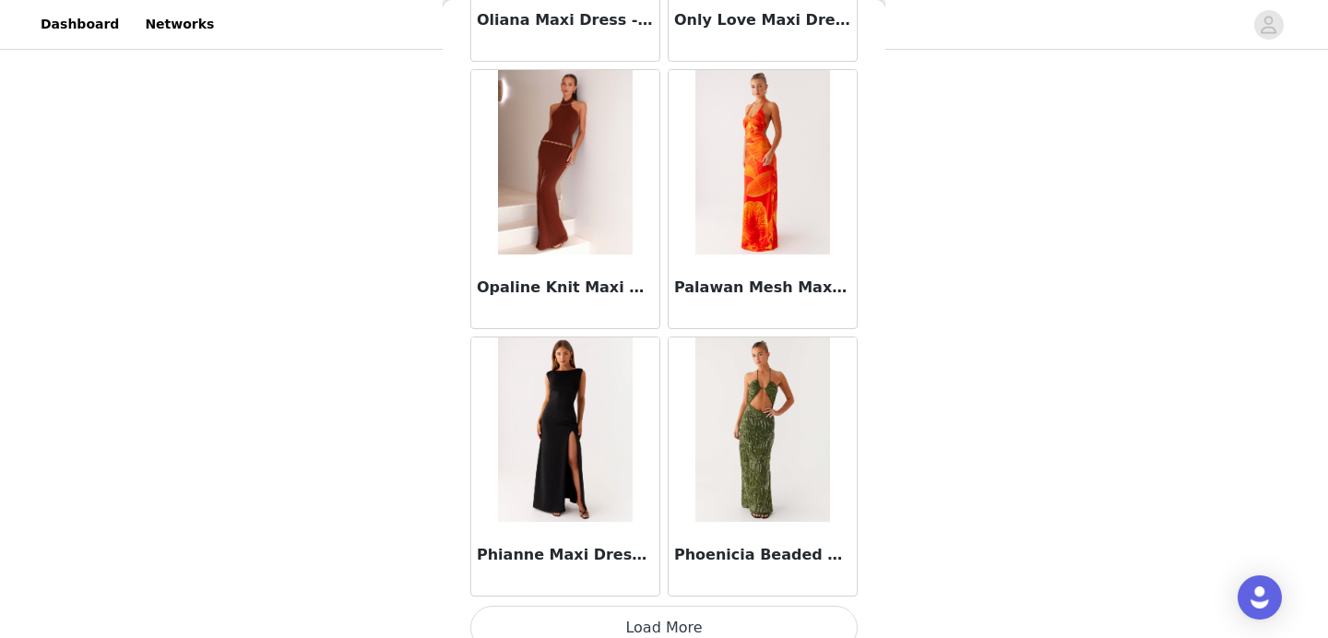
scroll to position [10208, 0]
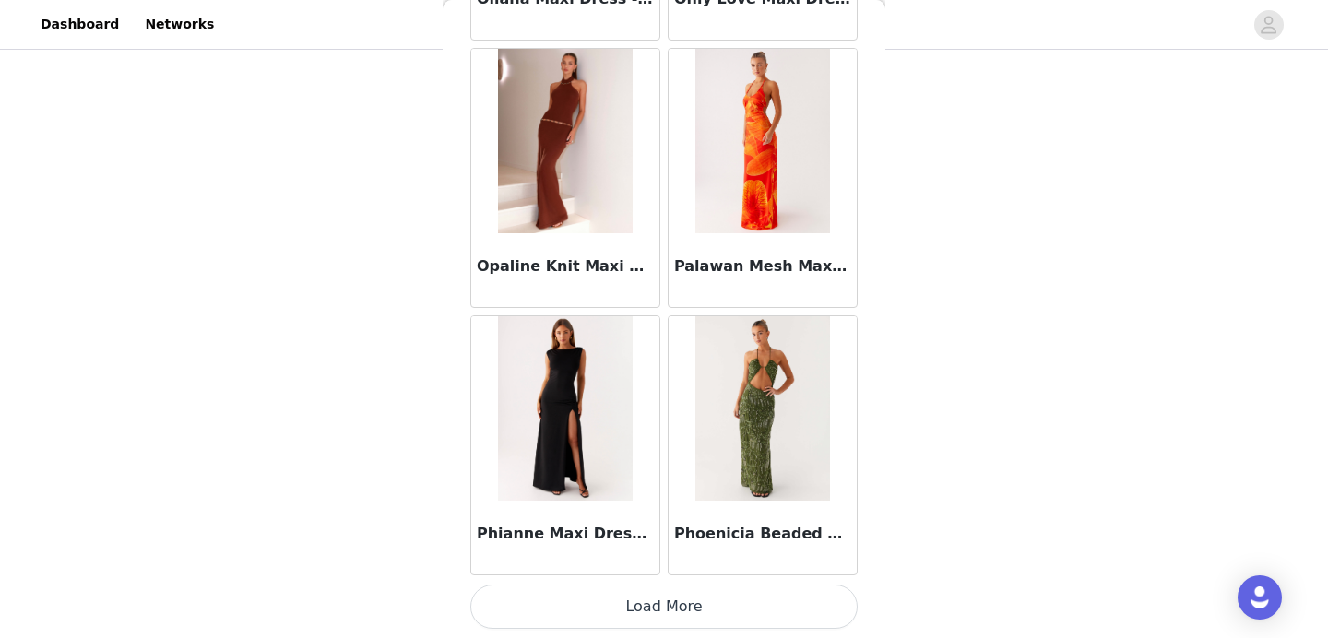
click at [661, 617] on button "Load More" at bounding box center [663, 607] width 387 height 44
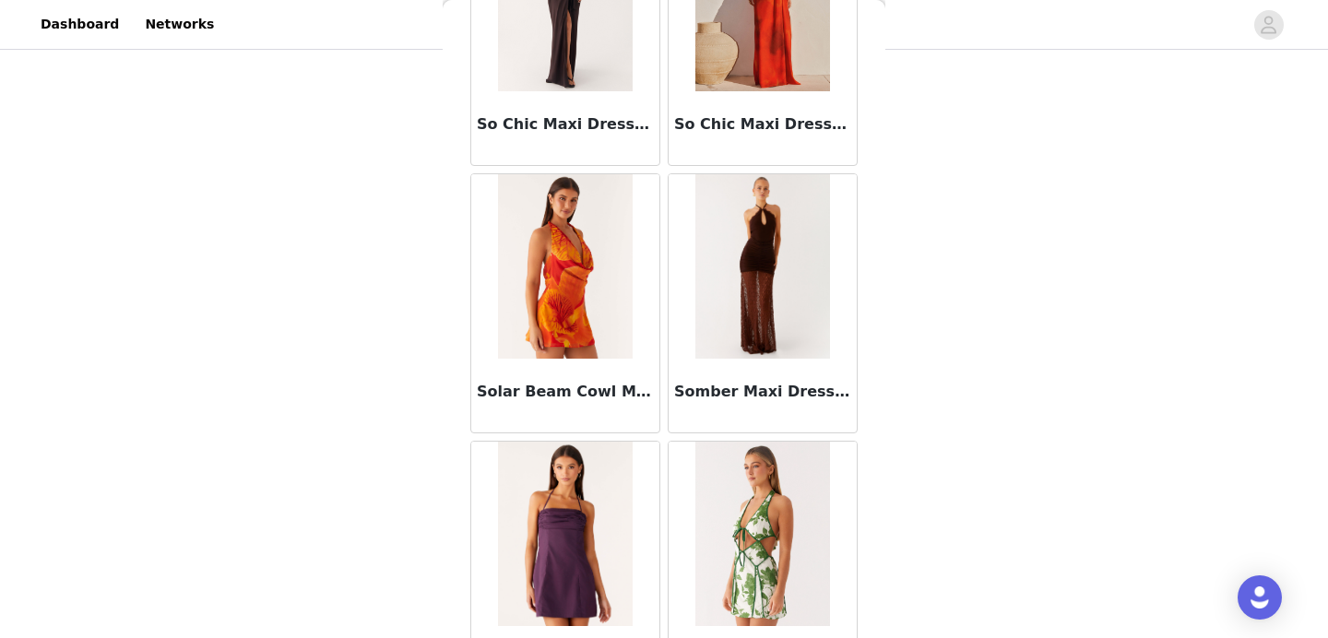
scroll to position [12883, 0]
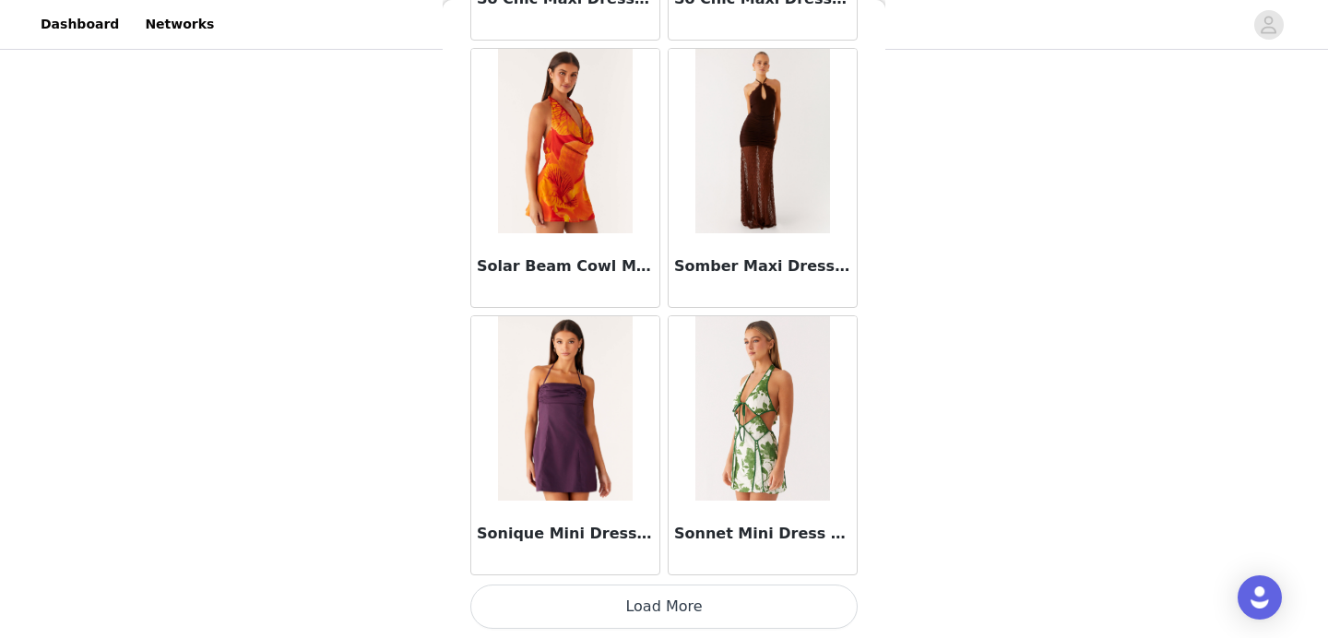
click at [675, 604] on button "Load More" at bounding box center [663, 607] width 387 height 44
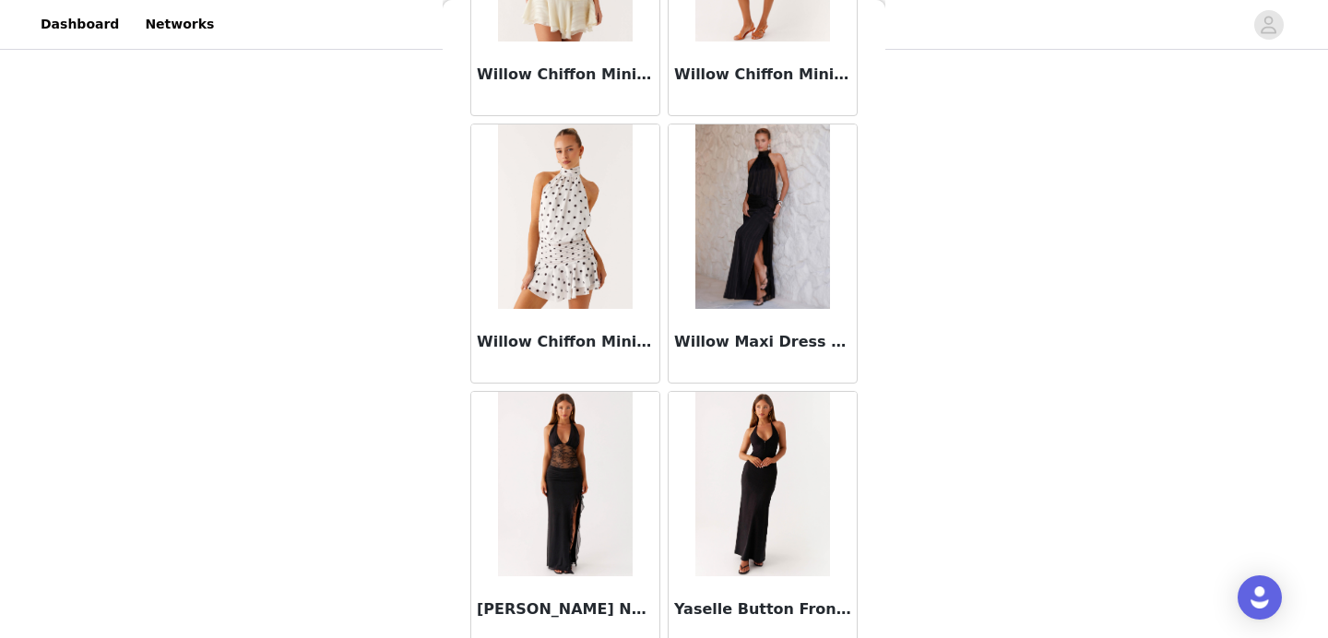
scroll to position [15558, 0]
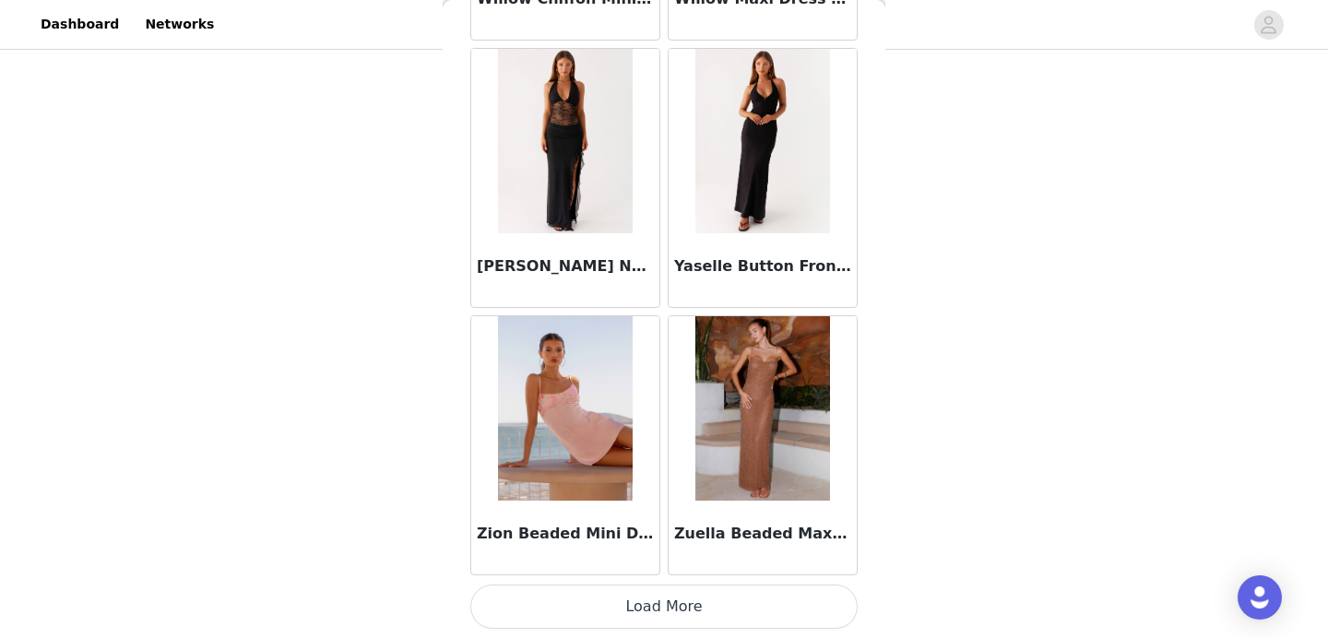
click at [672, 617] on button "Load More" at bounding box center [663, 607] width 387 height 44
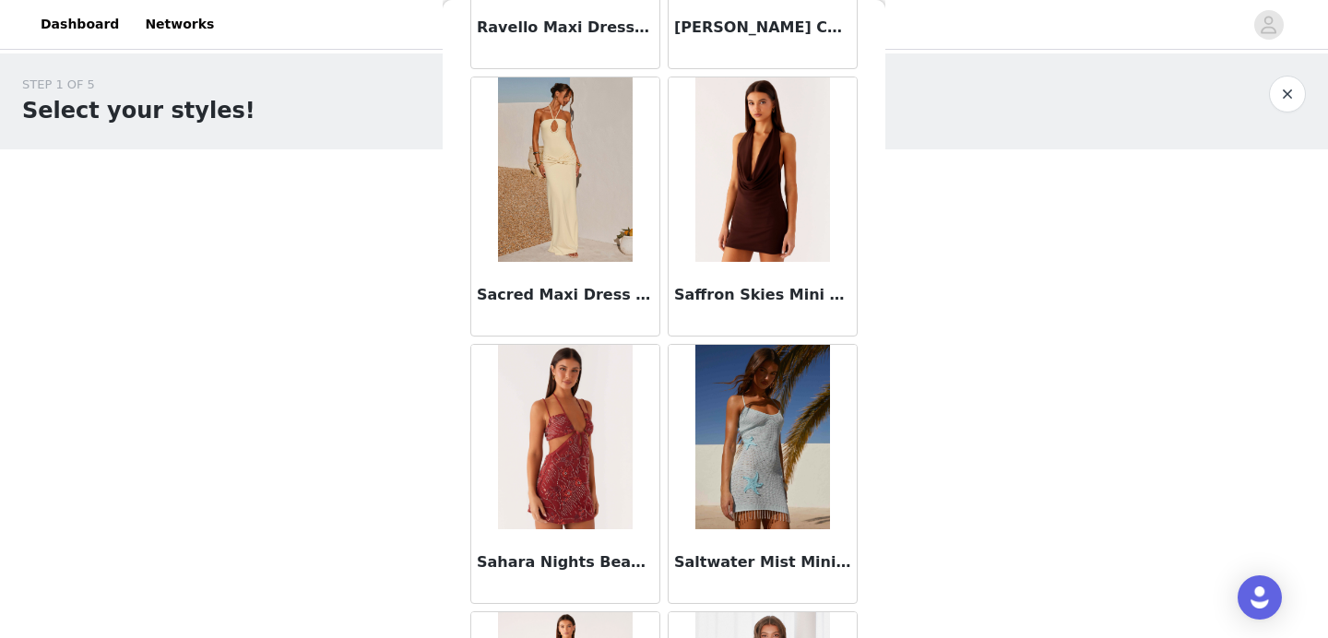
scroll to position [11248, 0]
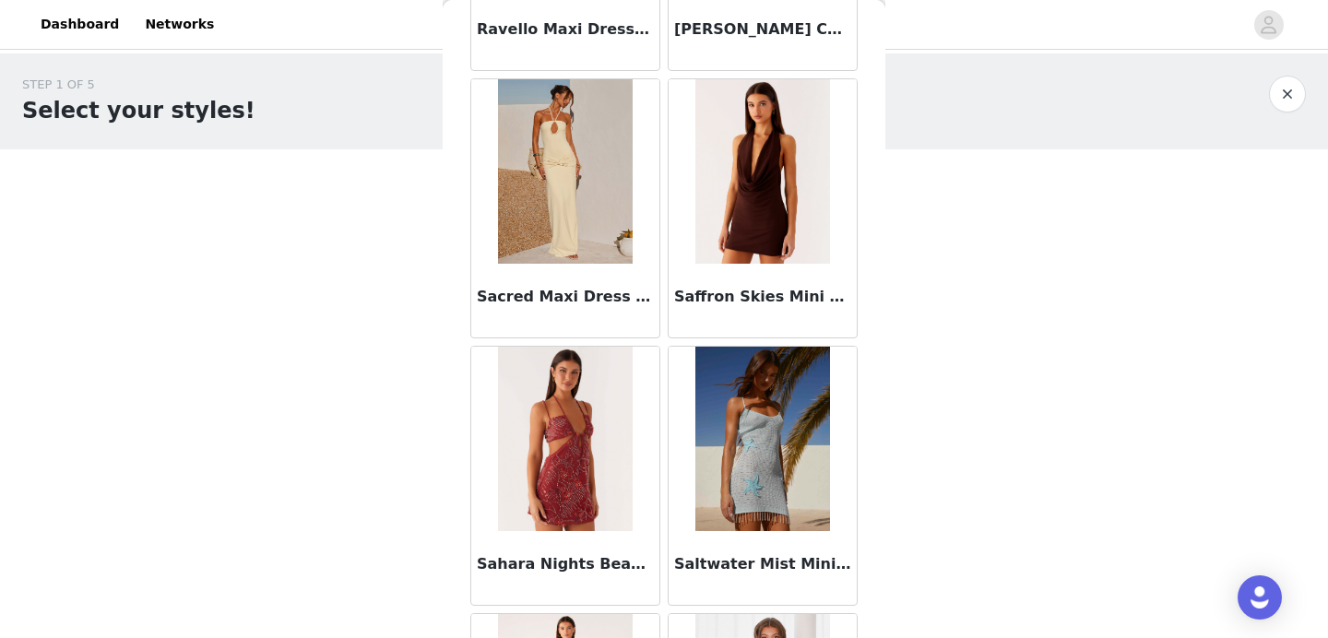
click at [731, 438] on img at bounding box center [762, 439] width 134 height 184
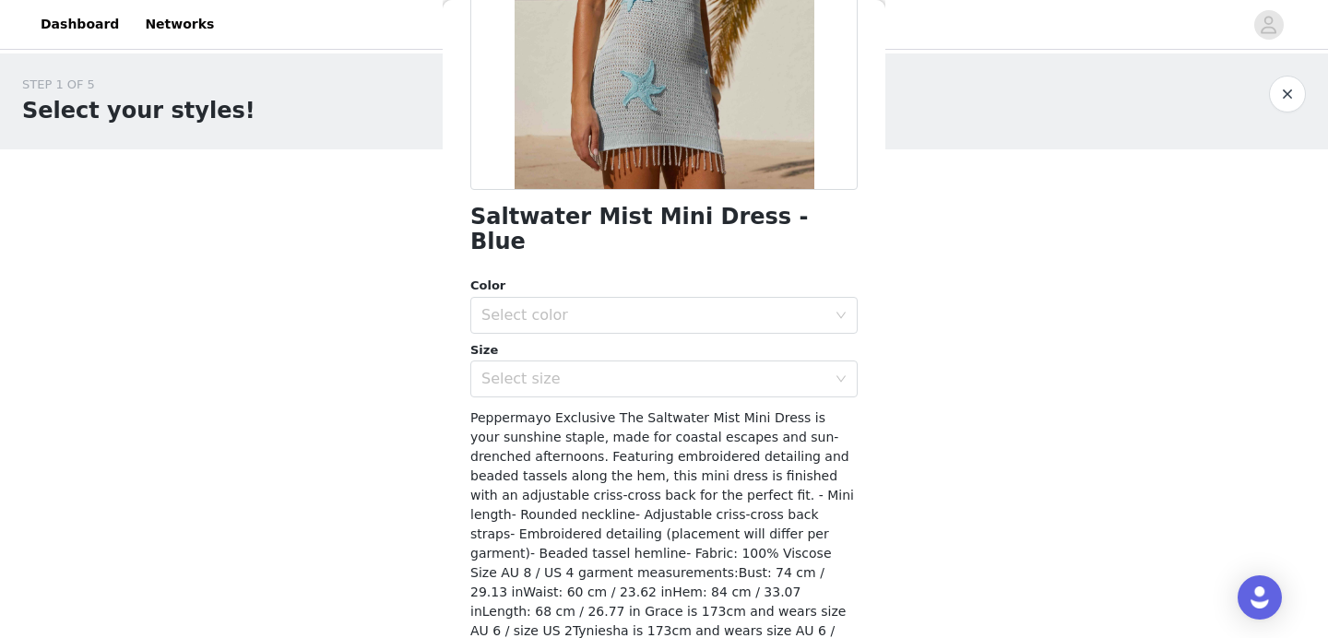
scroll to position [318, 0]
click at [660, 301] on div "Select color" at bounding box center [657, 314] width 353 height 35
click at [624, 334] on li "Blue" at bounding box center [663, 330] width 387 height 30
click at [602, 369] on div "Select size" at bounding box center [653, 378] width 345 height 18
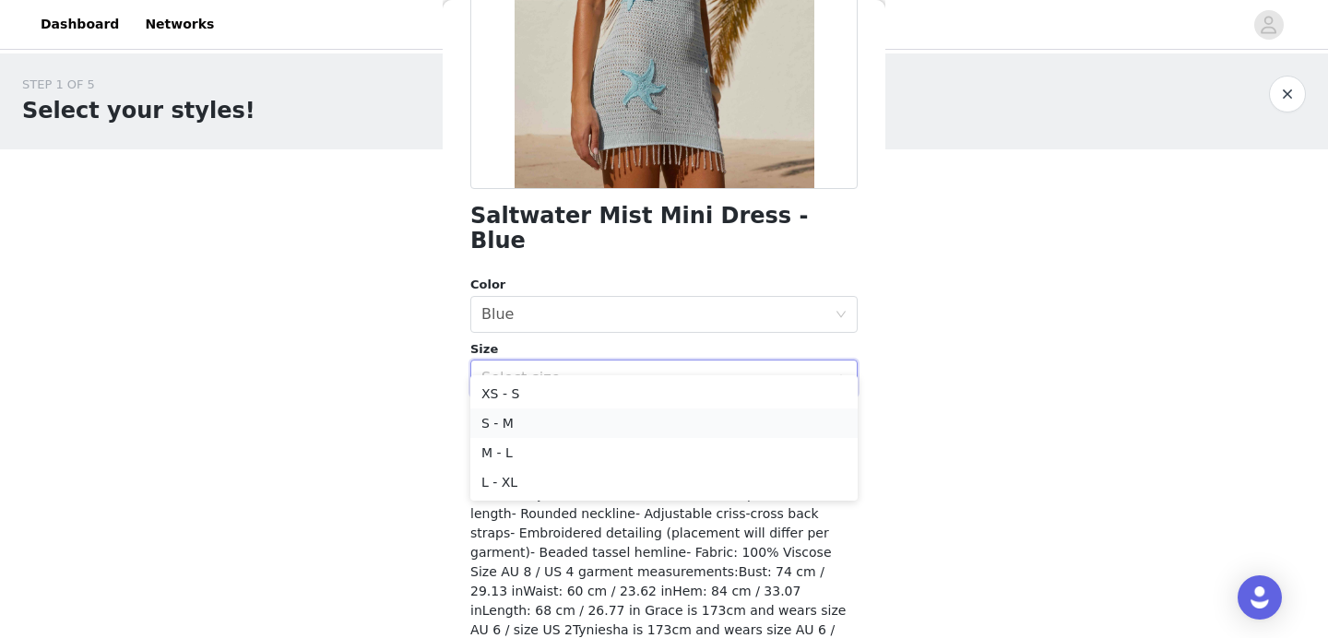
click at [570, 422] on li "S - M" at bounding box center [663, 424] width 387 height 30
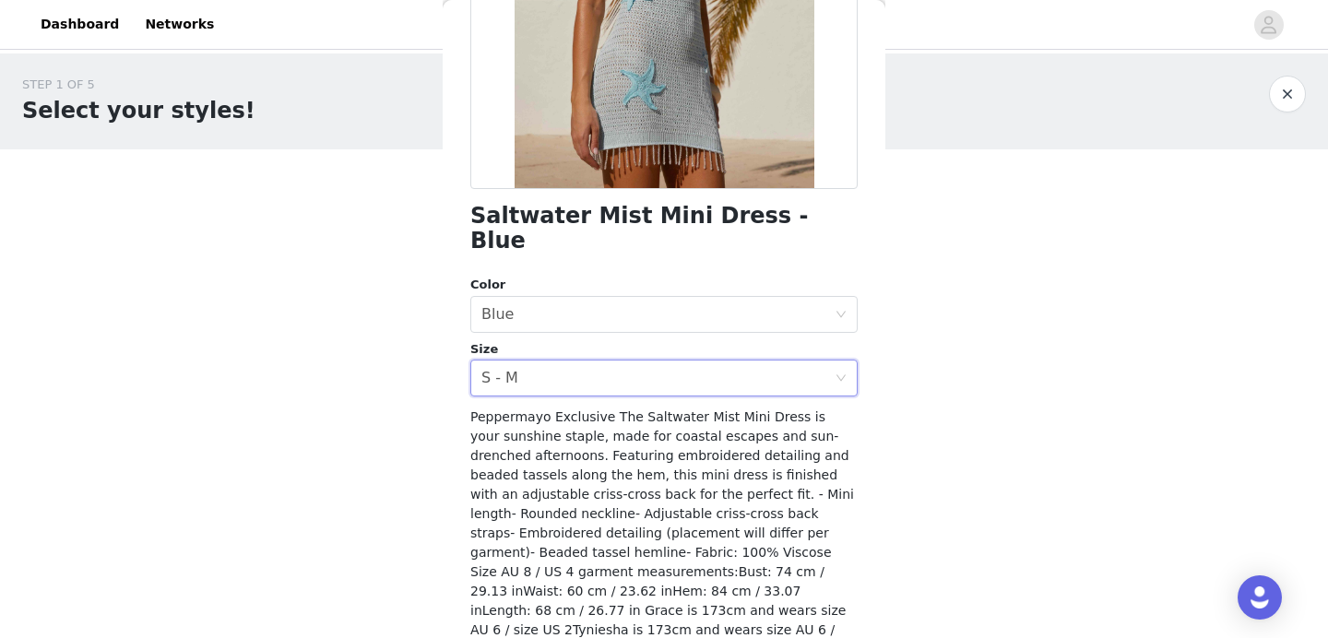
scroll to position [373, 0]
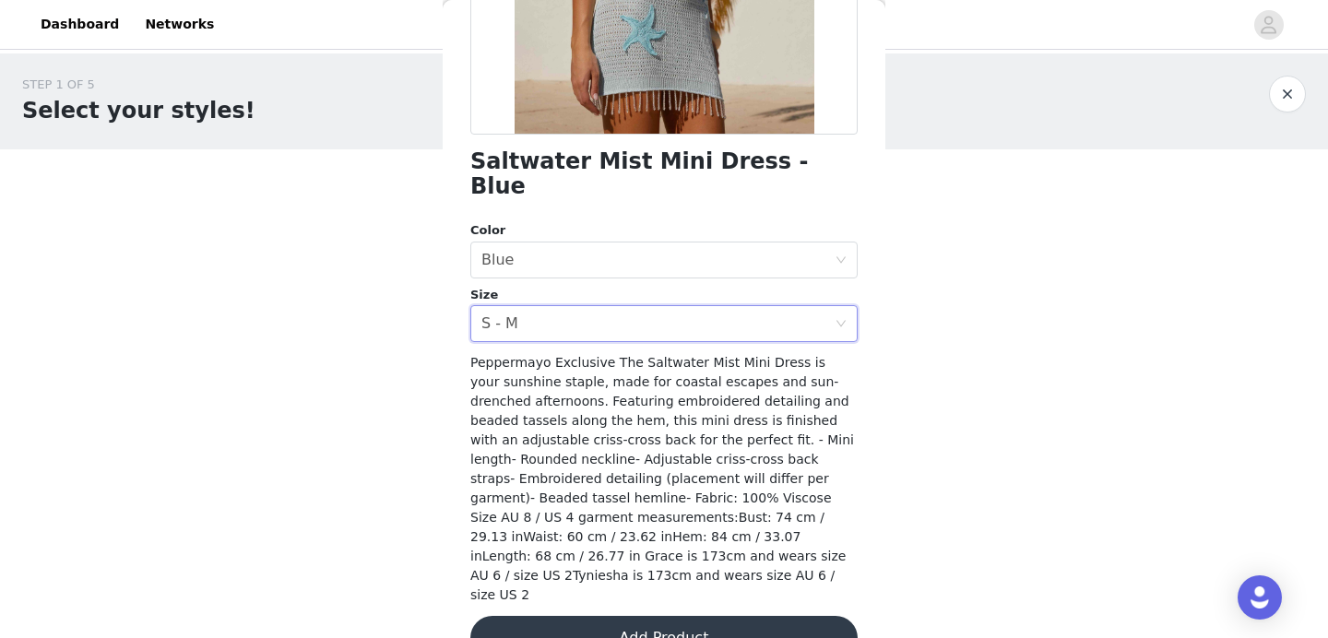
click at [642, 616] on button "Add Product" at bounding box center [663, 638] width 387 height 44
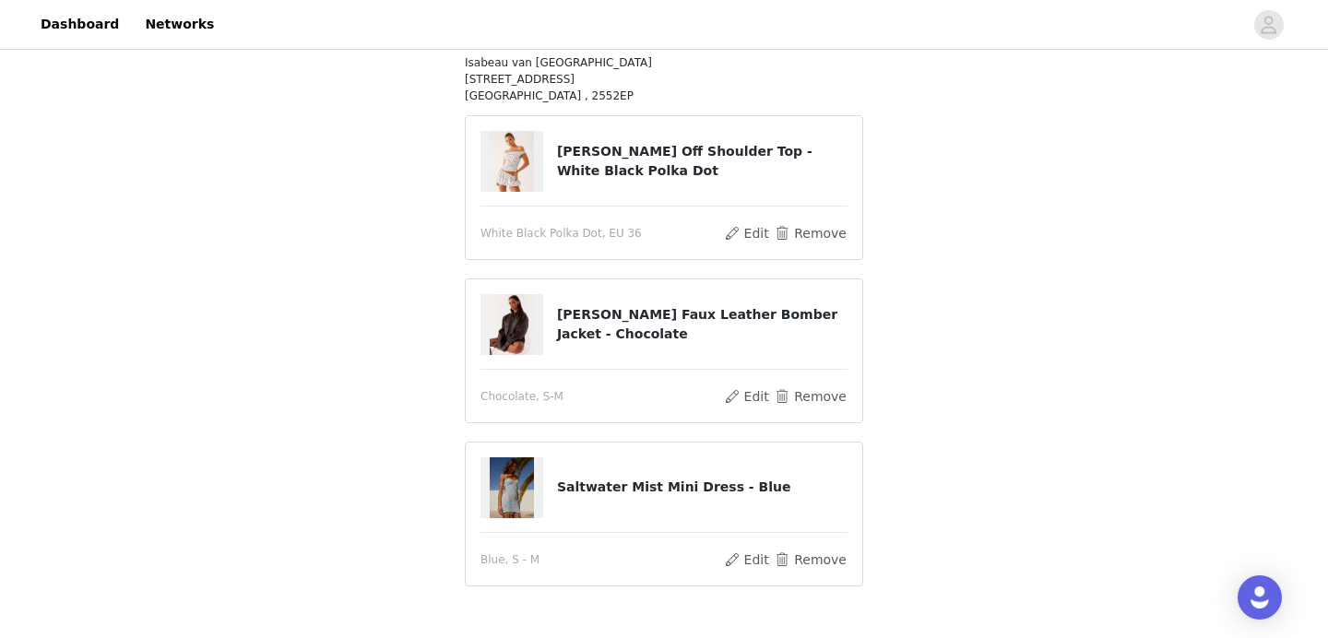
scroll to position [332, 0]
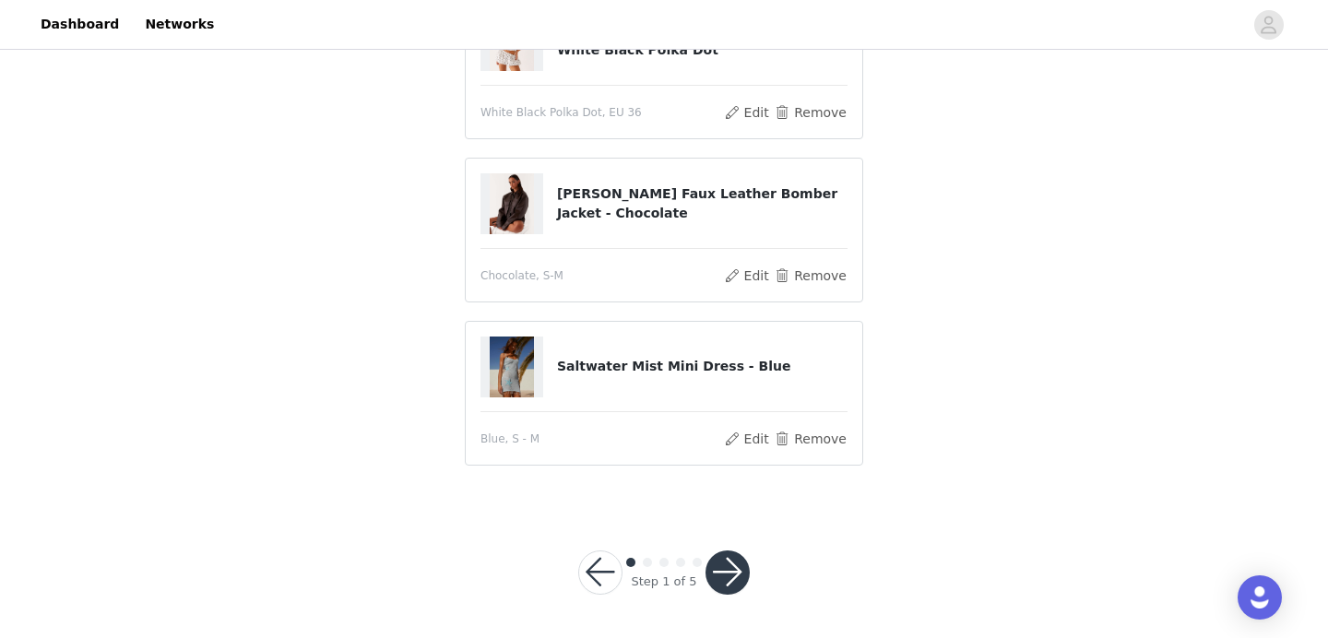
click at [720, 564] on button "button" at bounding box center [728, 573] width 44 height 44
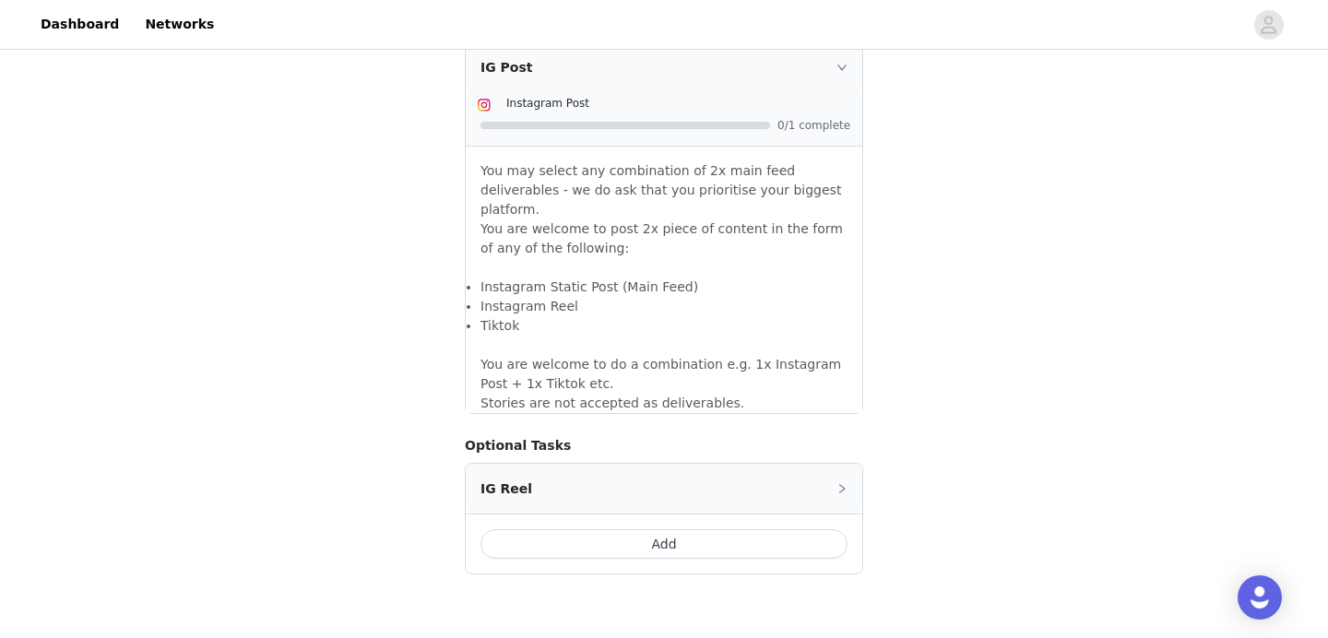
scroll to position [1612, 0]
click at [761, 526] on button "Add" at bounding box center [664, 541] width 367 height 30
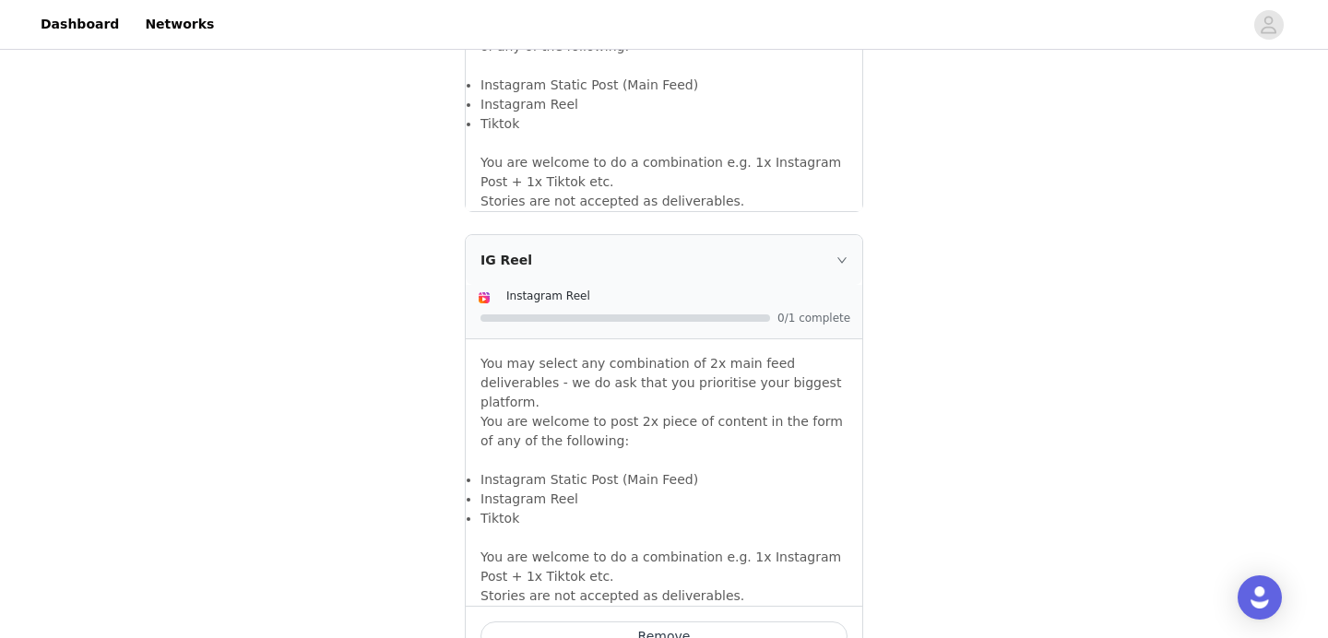
scroll to position [1811, 0]
click at [721, 621] on button "Remove" at bounding box center [664, 636] width 367 height 30
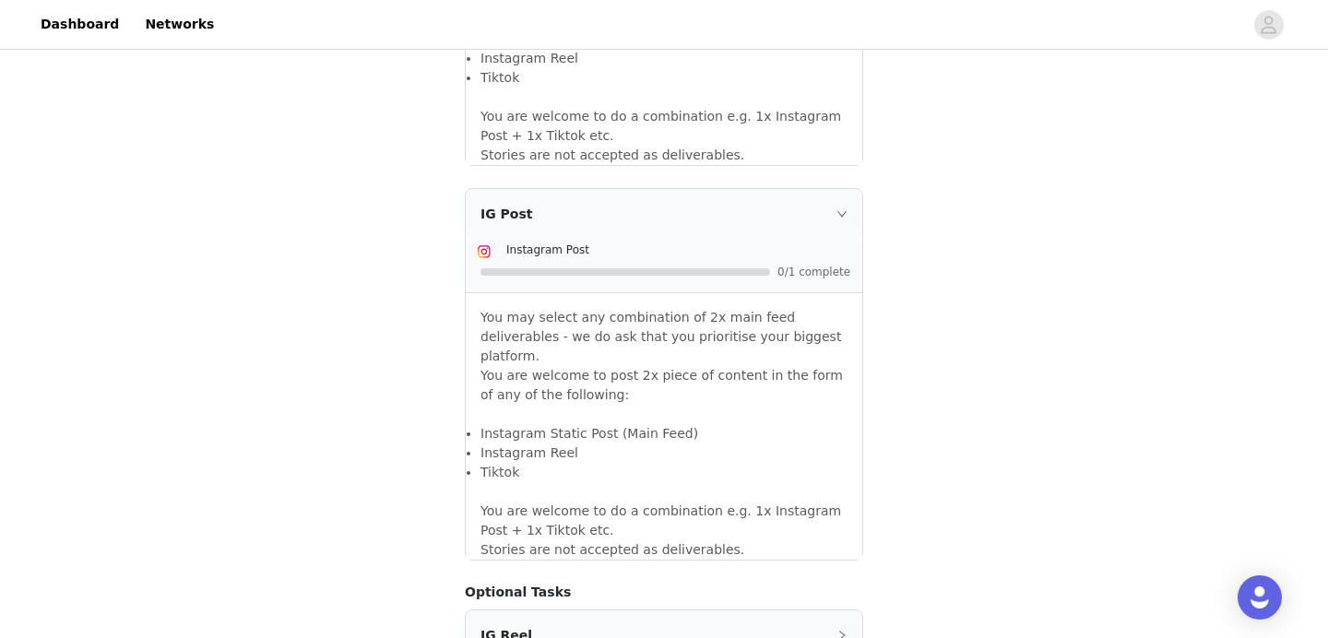
scroll to position [1684, 0]
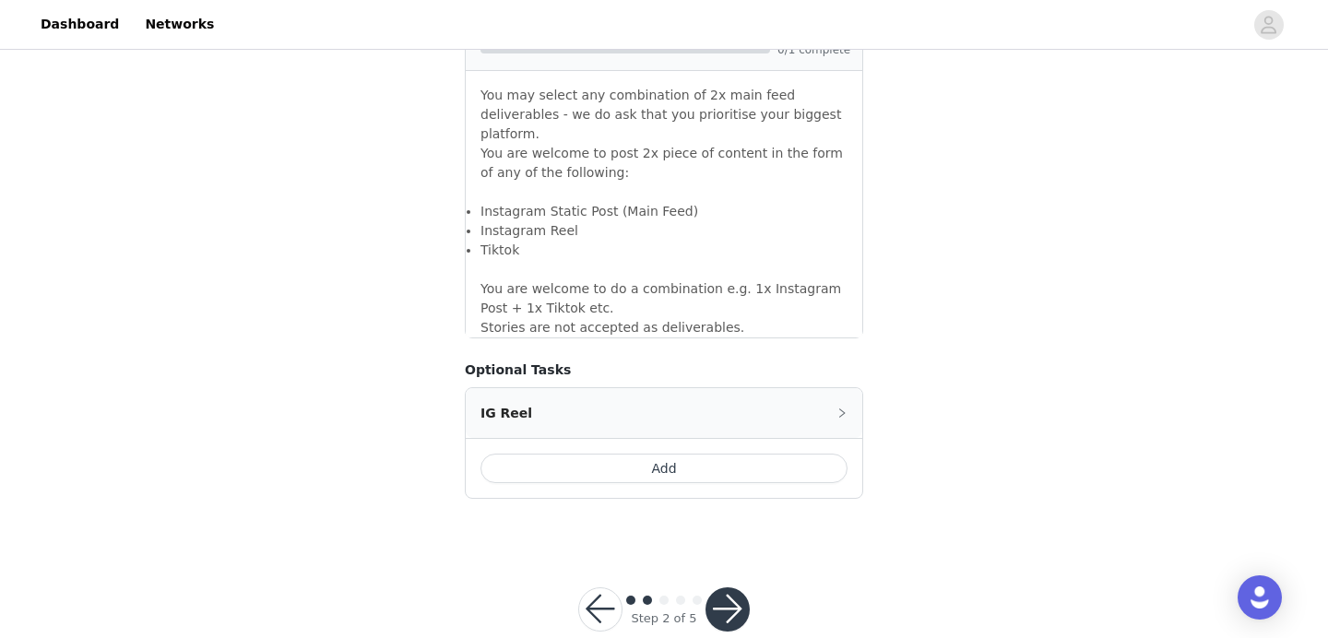
click at [766, 454] on button "Add" at bounding box center [664, 469] width 367 height 30
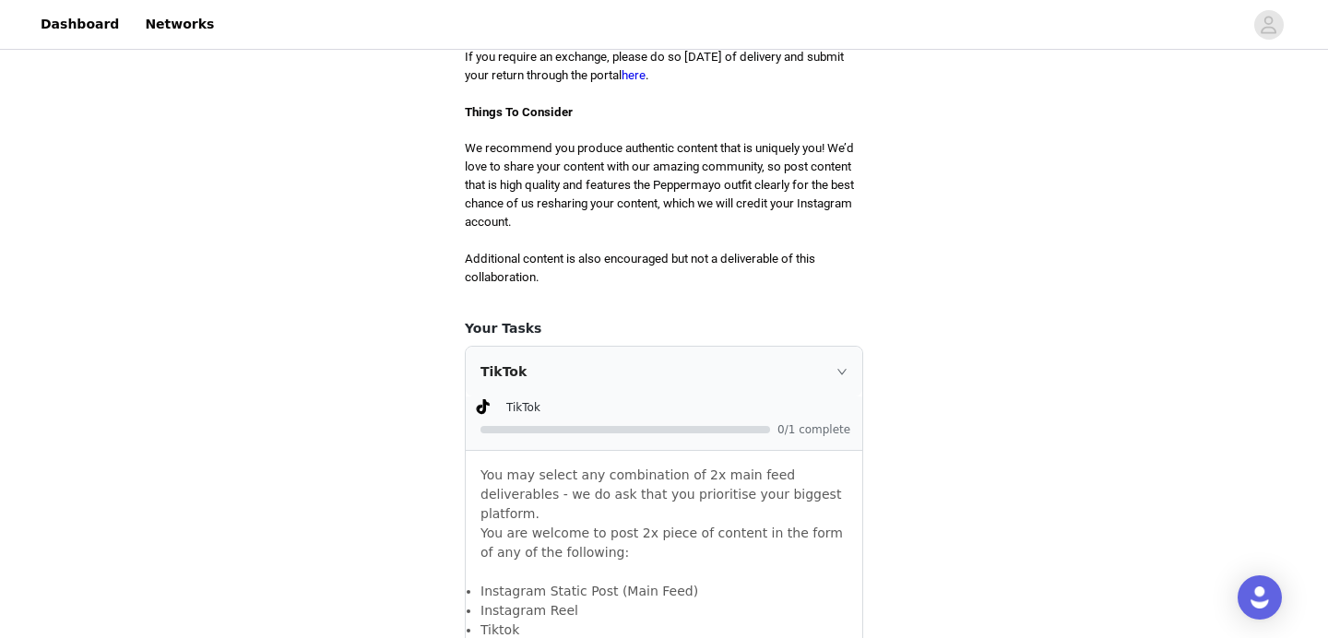
scroll to position [919, 0]
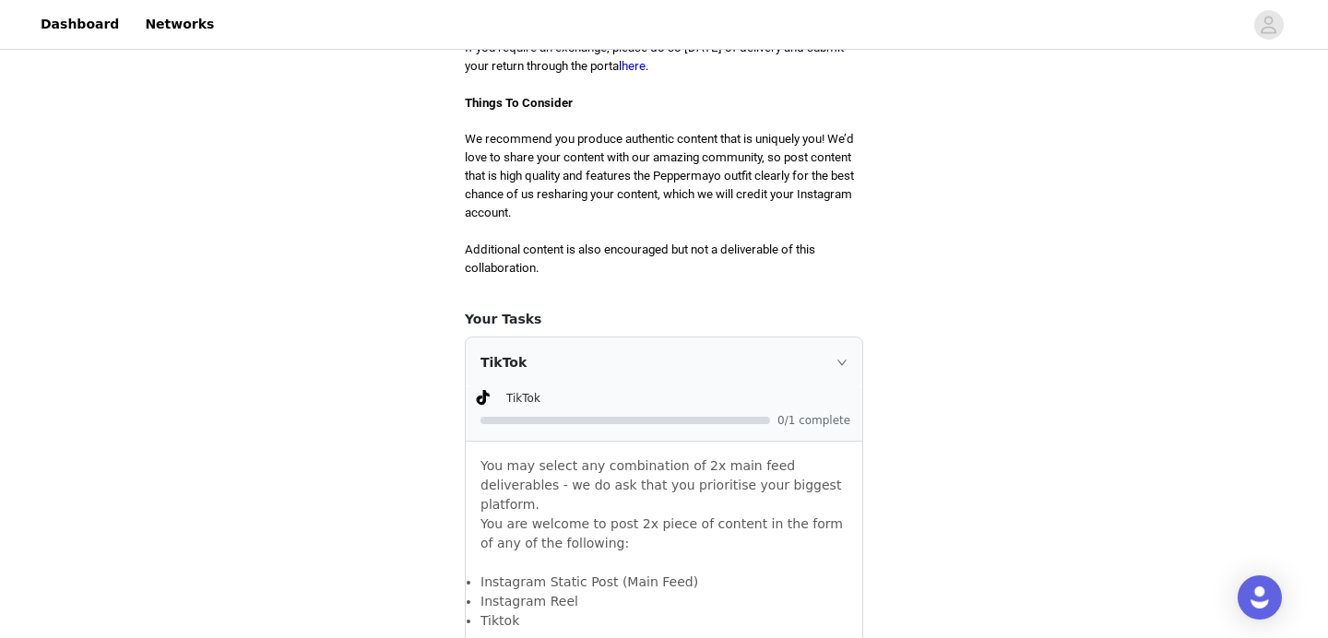
click at [840, 356] on div "TikTok" at bounding box center [664, 363] width 397 height 50
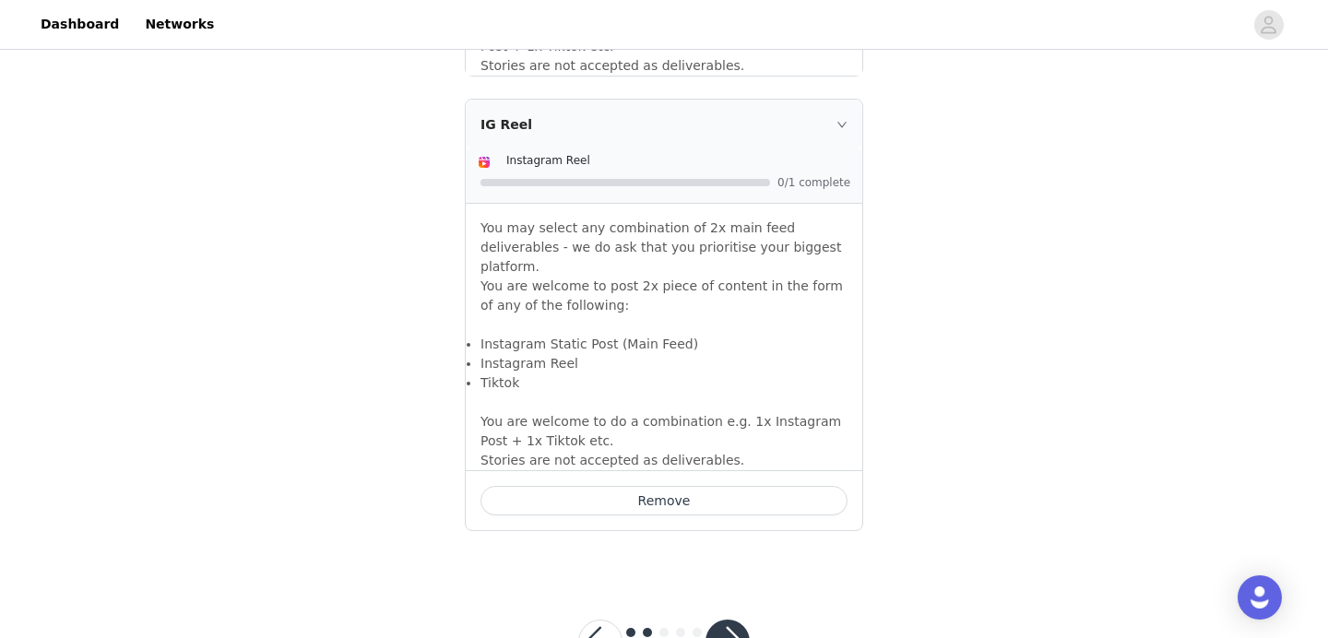
scroll to position [1657, 0]
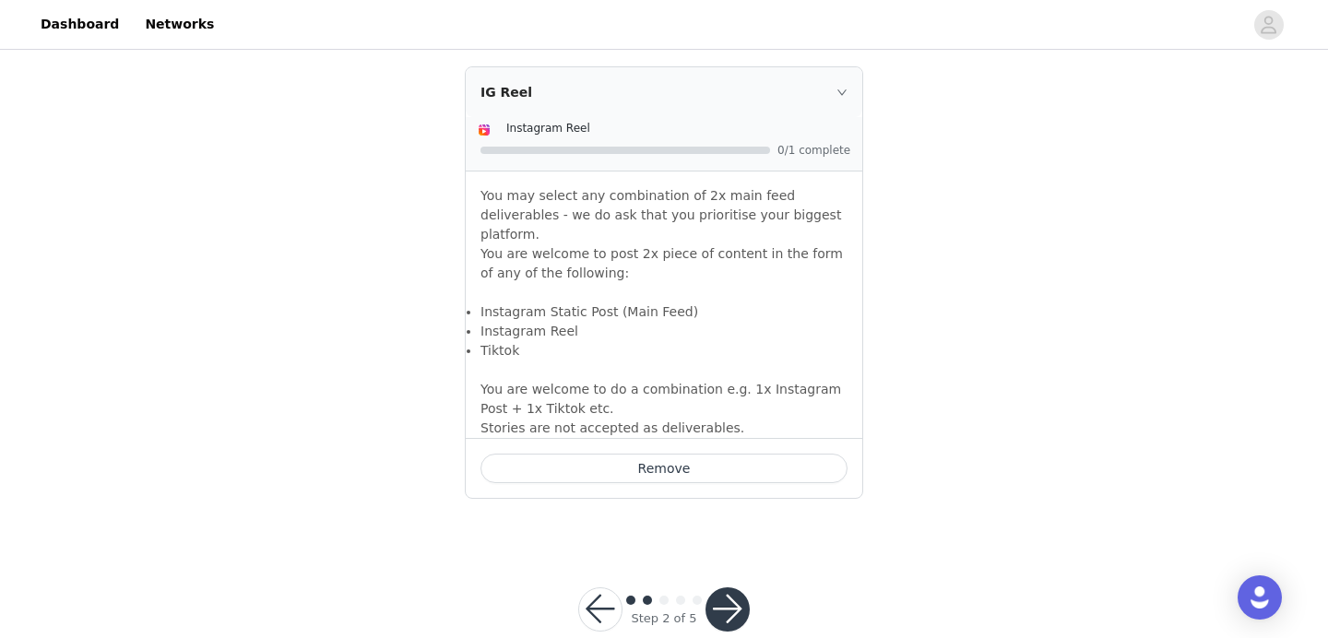
click at [733, 588] on button "button" at bounding box center [728, 610] width 44 height 44
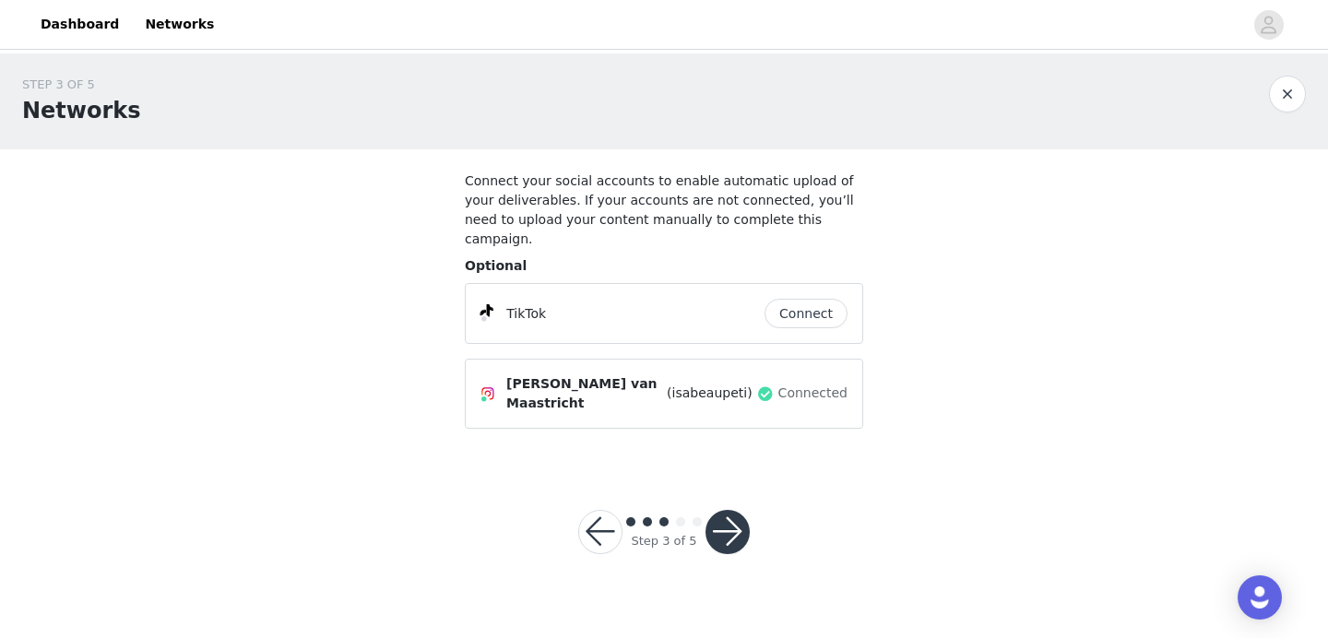
click at [732, 517] on button "button" at bounding box center [728, 532] width 44 height 44
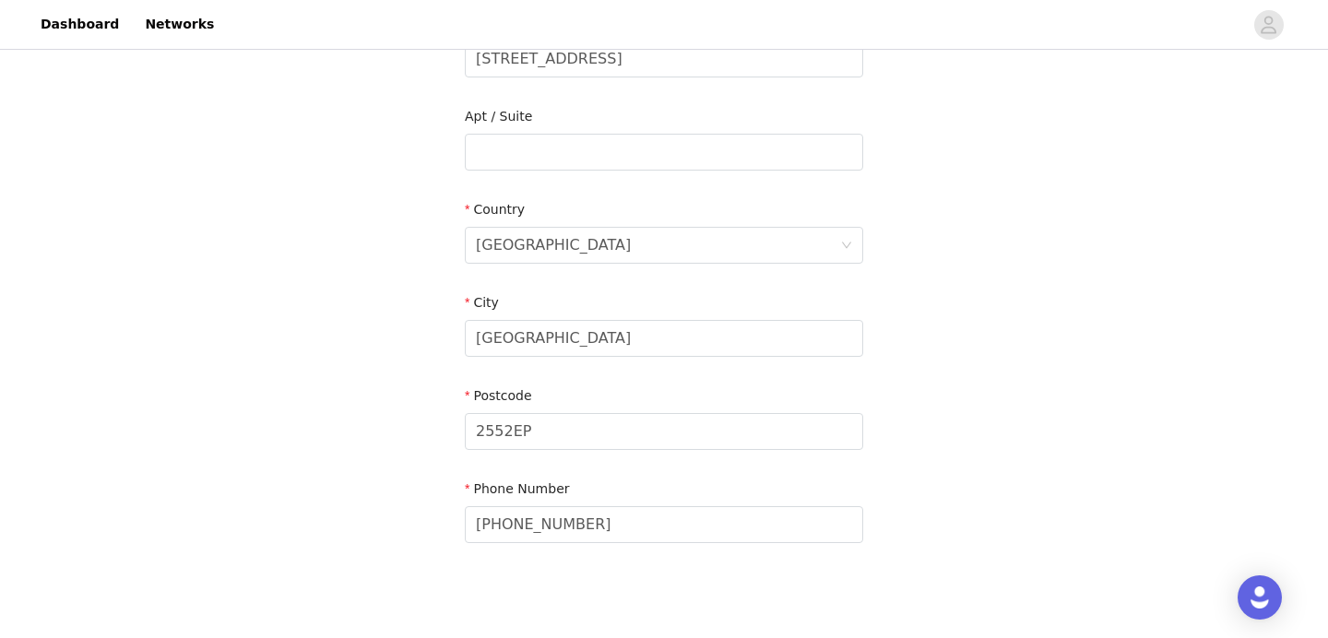
scroll to position [564, 0]
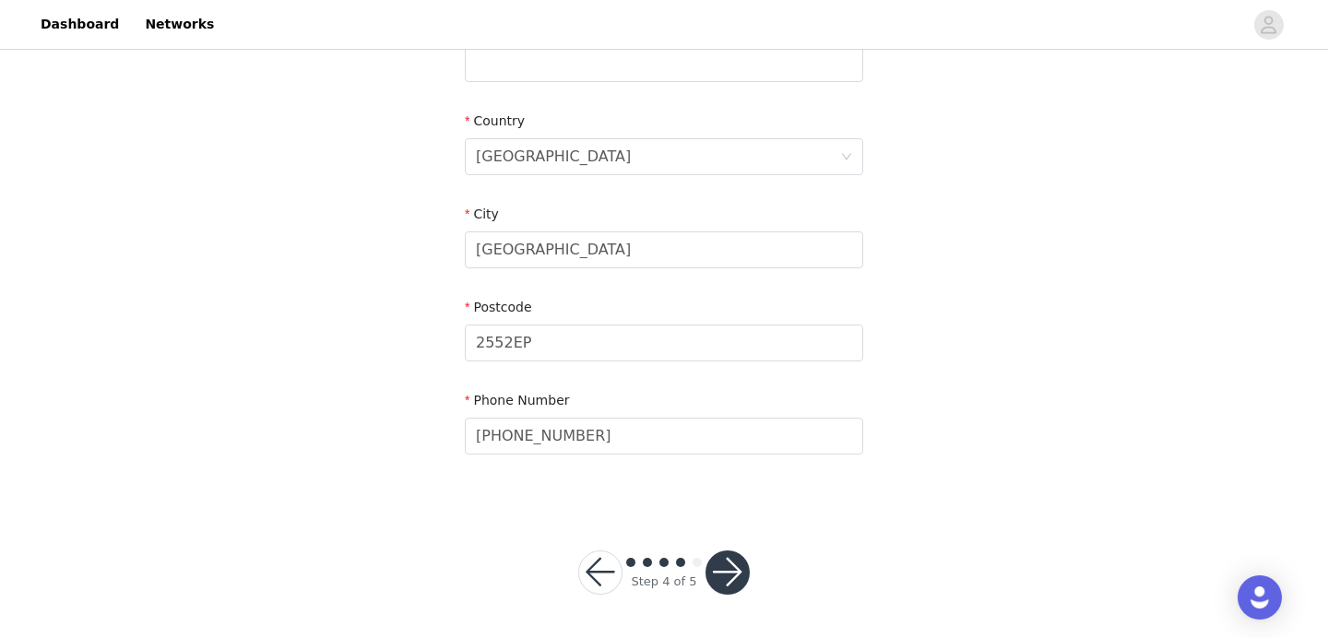
click at [726, 583] on button "button" at bounding box center [728, 573] width 44 height 44
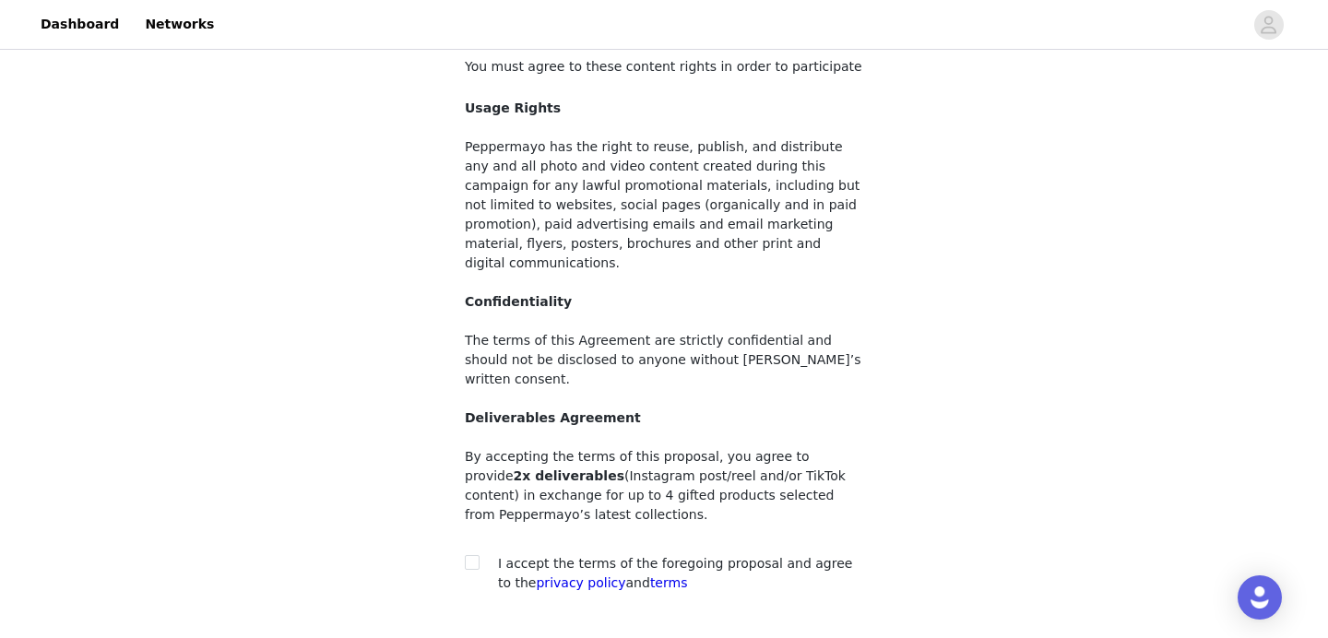
scroll to position [214, 0]
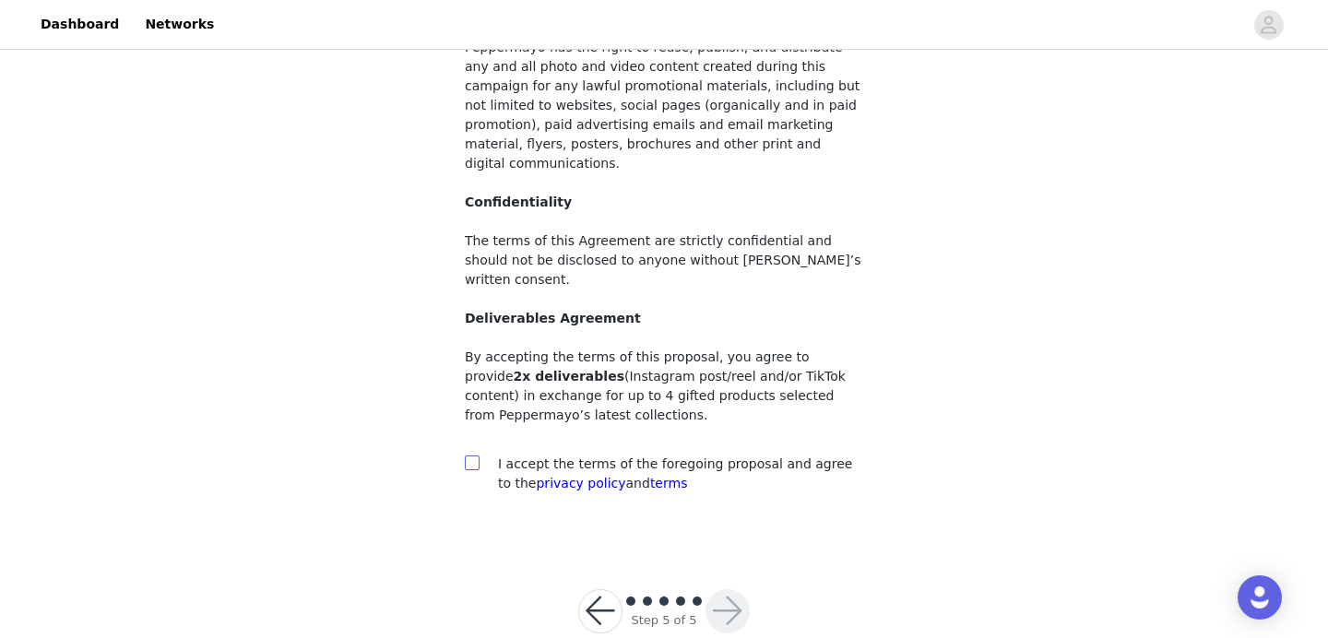
click at [469, 455] on label at bounding box center [472, 464] width 15 height 19
click at [469, 456] on input "checkbox" at bounding box center [471, 462] width 13 height 13
checkbox input "true"
click at [730, 589] on button "button" at bounding box center [728, 611] width 44 height 44
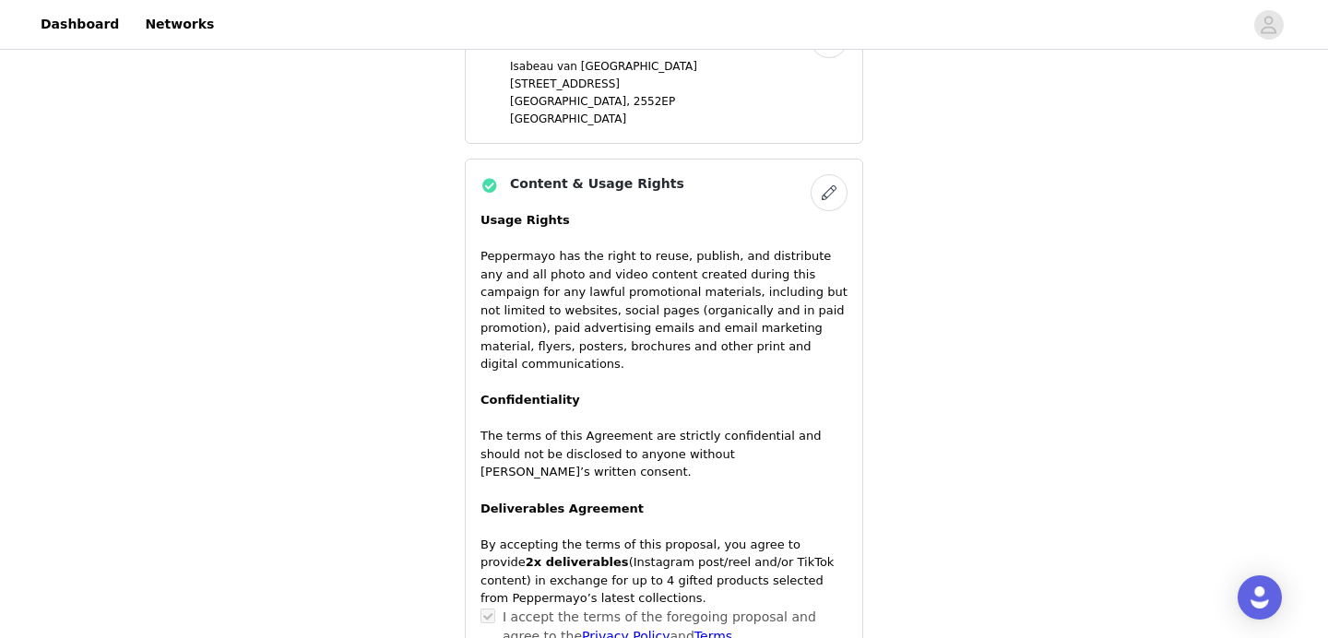
scroll to position [1426, 0]
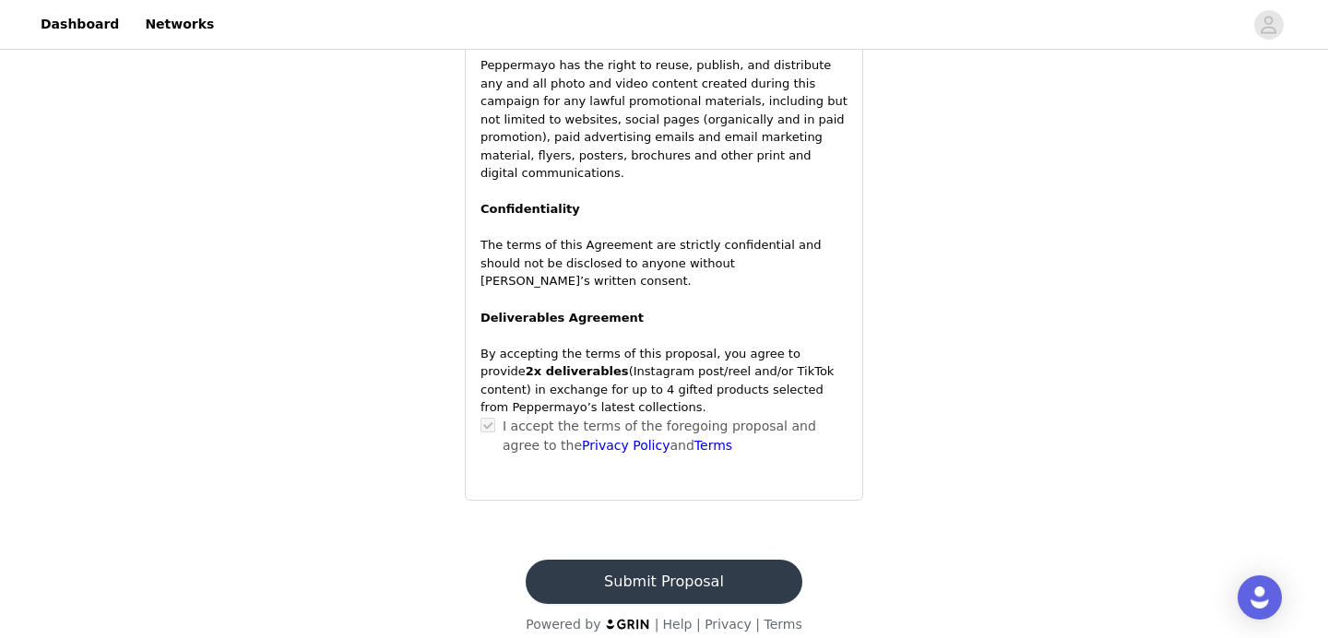
click at [668, 560] on button "Submit Proposal" at bounding box center [664, 582] width 276 height 44
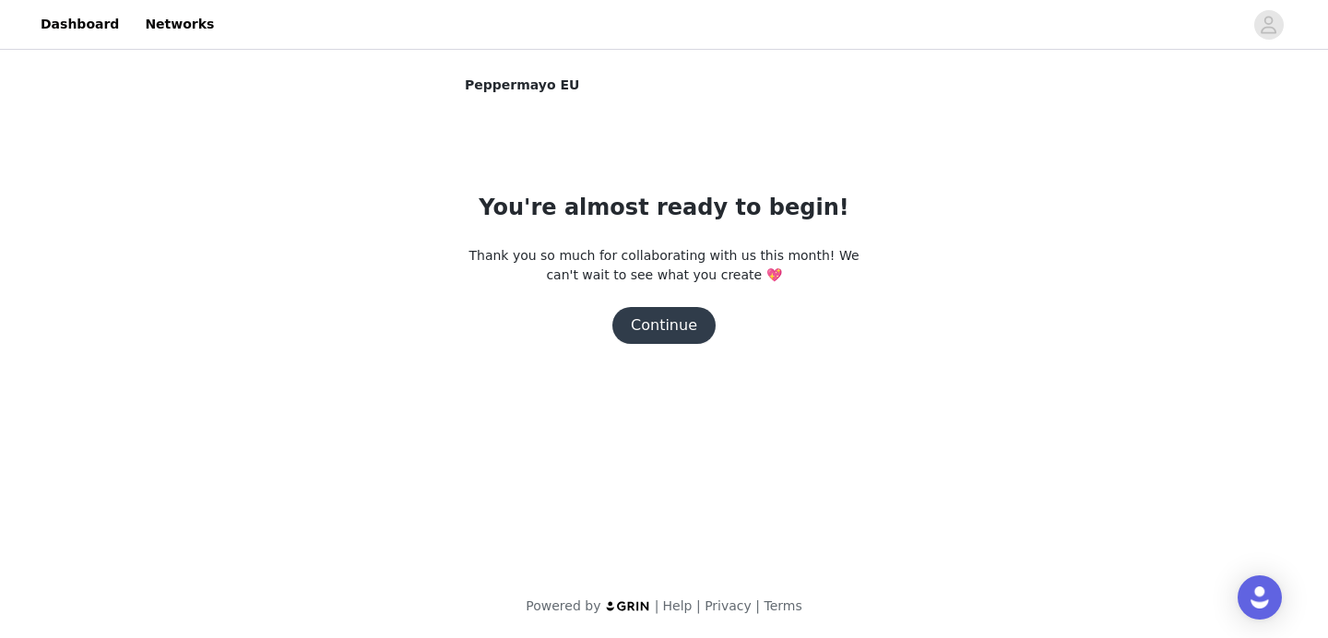
scroll to position [0, 0]
click at [640, 326] on button "Continue" at bounding box center [663, 325] width 103 height 37
